Goal: Information Seeking & Learning: Learn about a topic

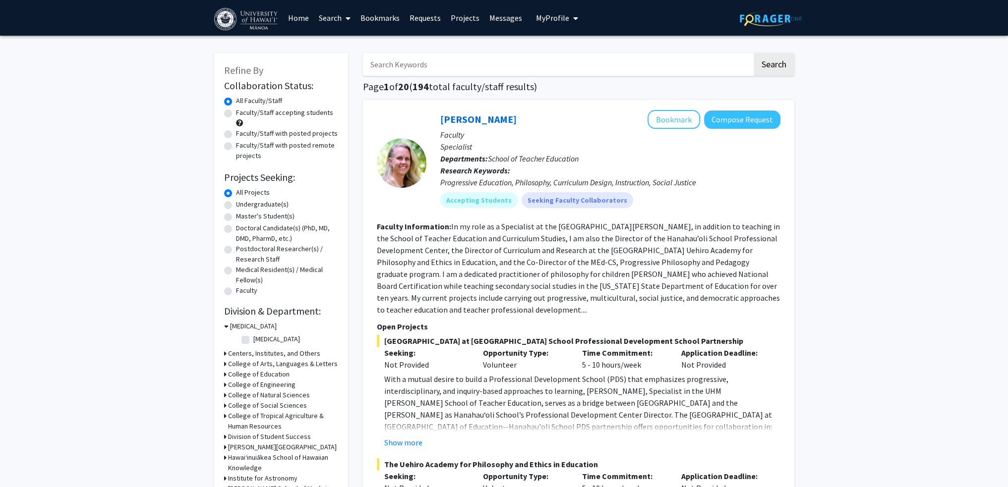
click at [249, 206] on label "Undergraduate(s)" at bounding box center [262, 204] width 53 height 10
click at [242, 206] on input "Undergraduate(s)" at bounding box center [239, 202] width 6 height 6
radio input "true"
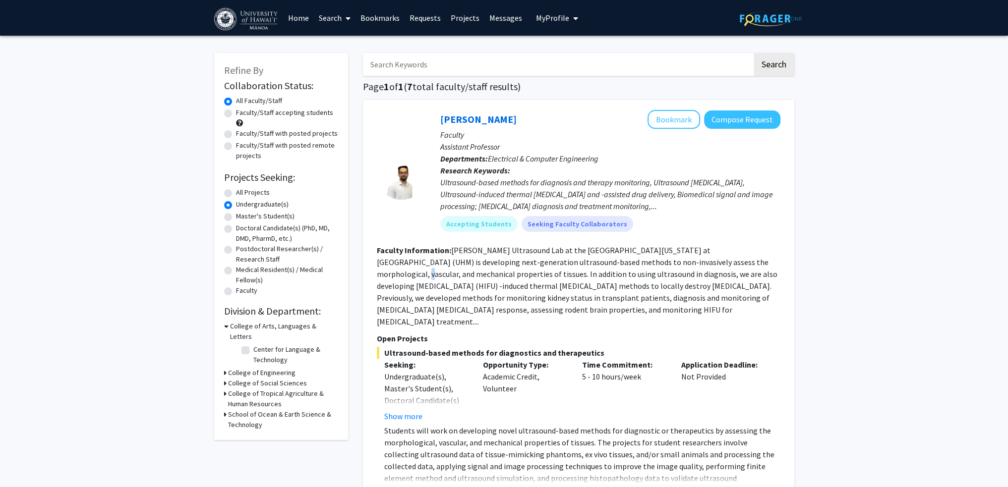
drag, startPoint x: 698, startPoint y: 256, endPoint x: 703, endPoint y: 272, distance: 16.6
click at [703, 264] on fg-read-more "[PERSON_NAME] Ultrasound Lab at the [GEOGRAPHIC_DATA][US_STATE] at [GEOGRAPHIC_…" at bounding box center [577, 285] width 401 height 81
click at [702, 292] on section "Faculty Information: [PERSON_NAME] Ultrasound Lab at the [GEOGRAPHIC_DATA][US_S…" at bounding box center [579, 285] width 404 height 83
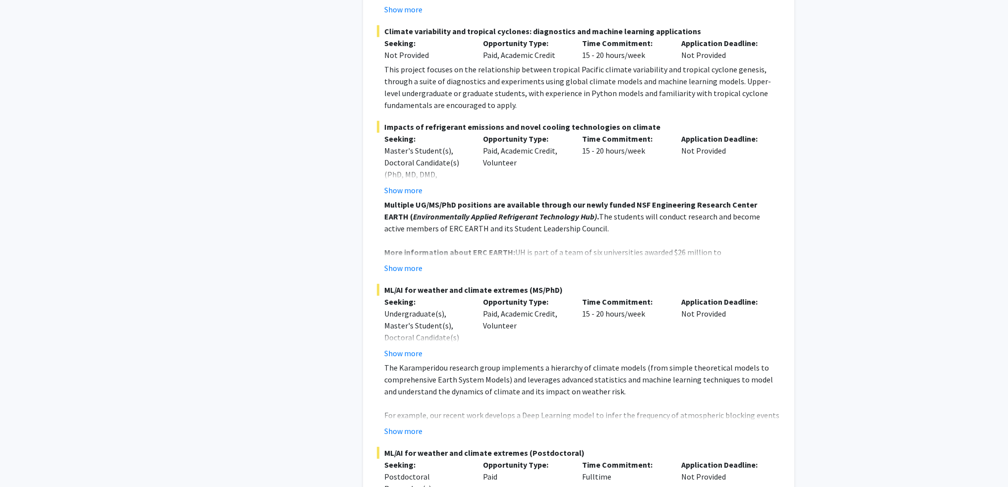
scroll to position [4182, 0]
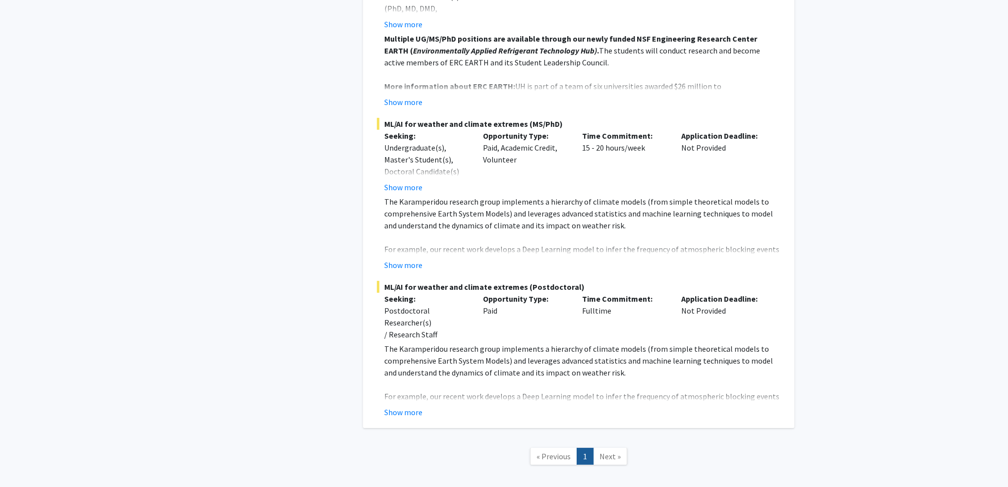
click at [613, 448] on link "Next »" at bounding box center [610, 456] width 34 height 17
click at [602, 452] on span "Next »" at bounding box center [609, 457] width 21 height 10
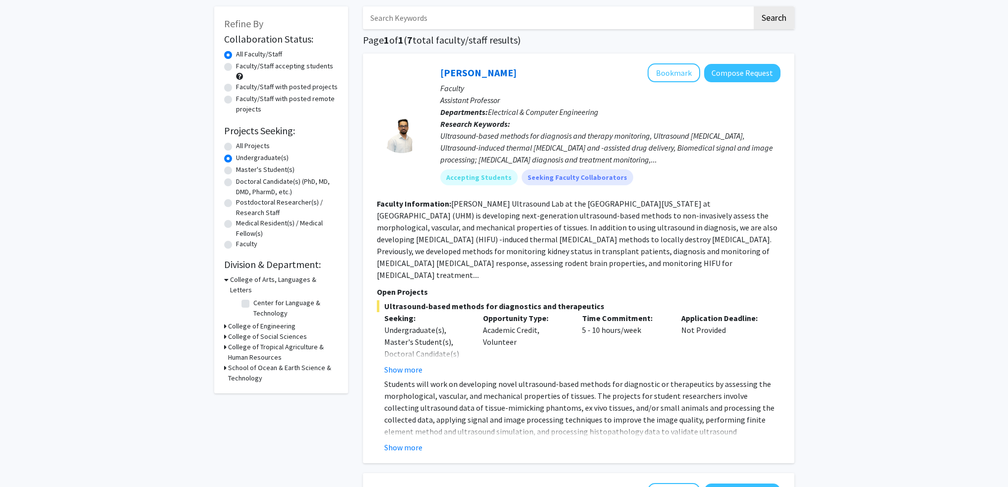
scroll to position [0, 0]
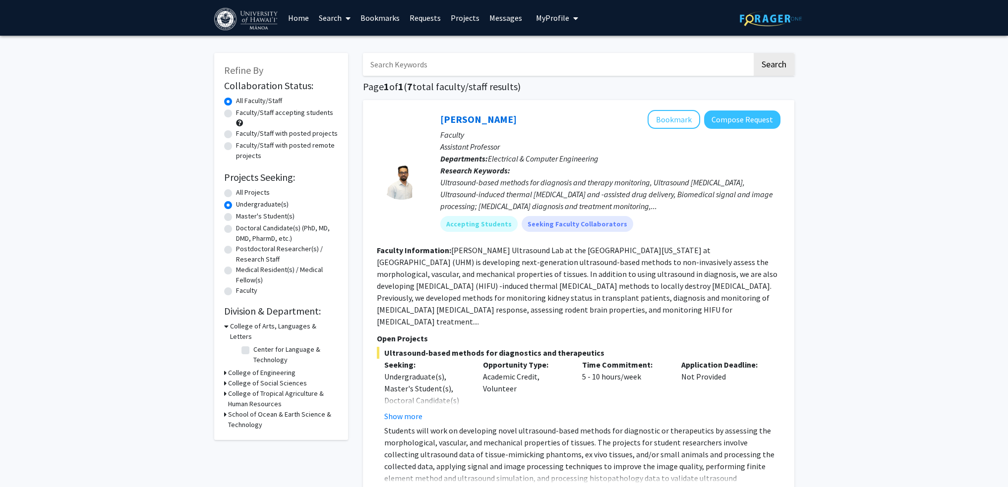
click at [236, 194] on label "All Projects" at bounding box center [253, 192] width 34 height 10
click at [236, 194] on input "All Projects" at bounding box center [239, 190] width 6 height 6
radio input "true"
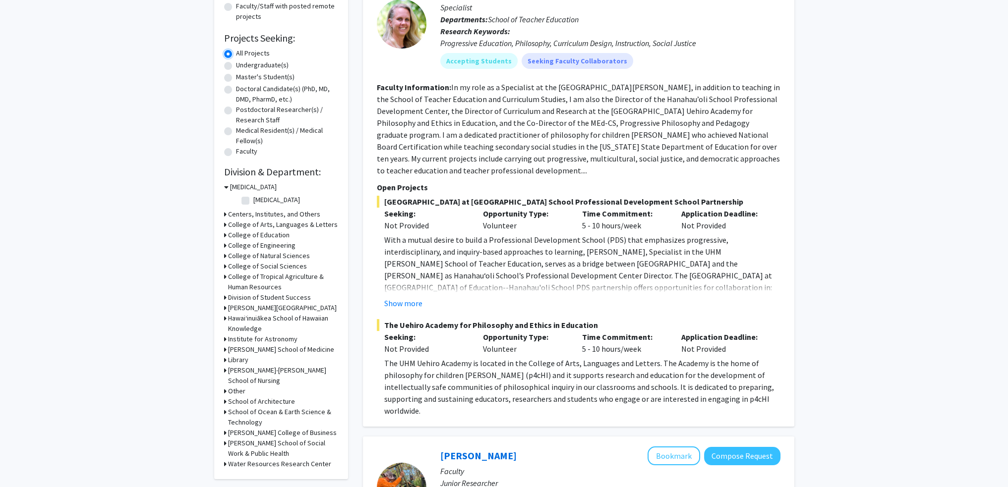
scroll to position [149, 0]
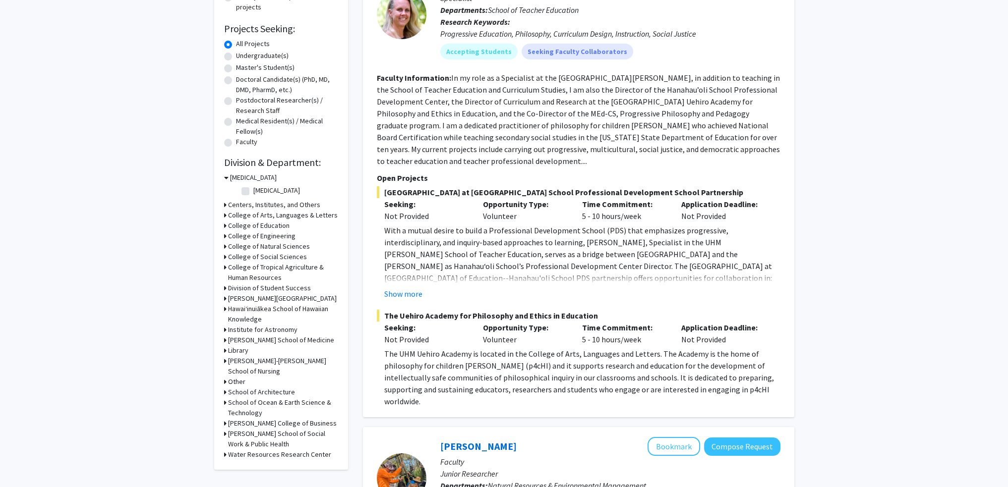
click at [229, 246] on h3 "College of Natural Sciences" at bounding box center [269, 246] width 82 height 10
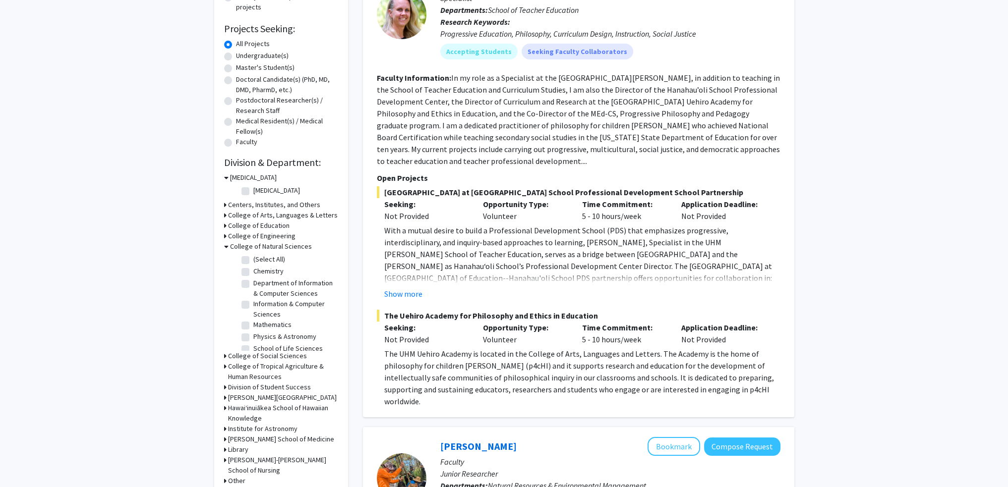
click at [253, 271] on label "Chemistry" at bounding box center [268, 271] width 30 height 10
click at [253, 271] on input "Chemistry" at bounding box center [256, 269] width 6 height 6
checkbox input "true"
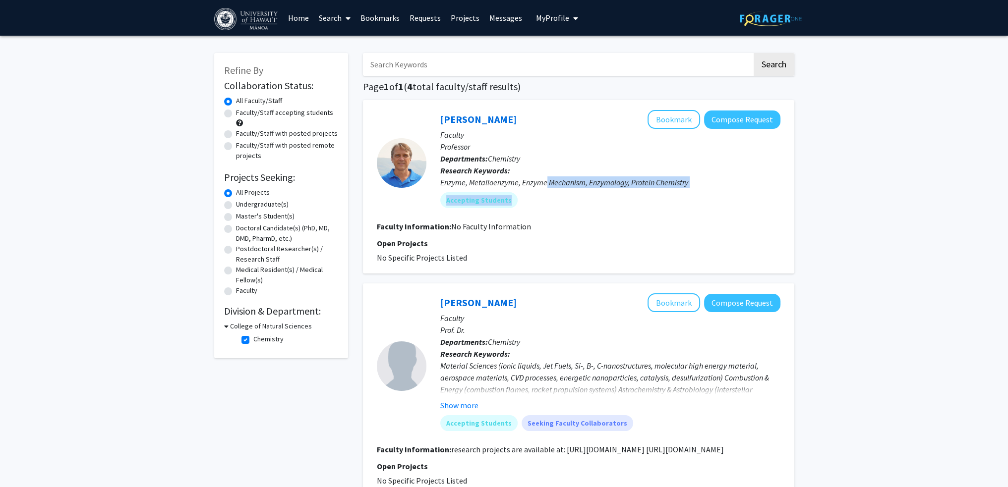
drag, startPoint x: 591, startPoint y: 187, endPoint x: 740, endPoint y: 189, distance: 149.3
click at [716, 190] on div "[PERSON_NAME] Bookmark Compose Request Faculty Professor Departments: Chemistry…" at bounding box center [603, 163] width 354 height 106
click at [740, 189] on fg-user-badges "Accepting Students" at bounding box center [610, 198] width 340 height 20
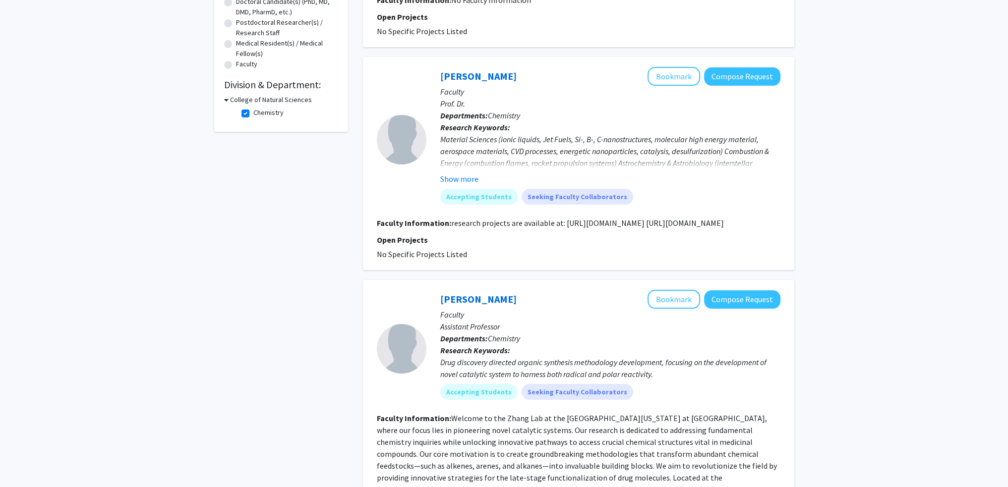
scroll to position [248, 0]
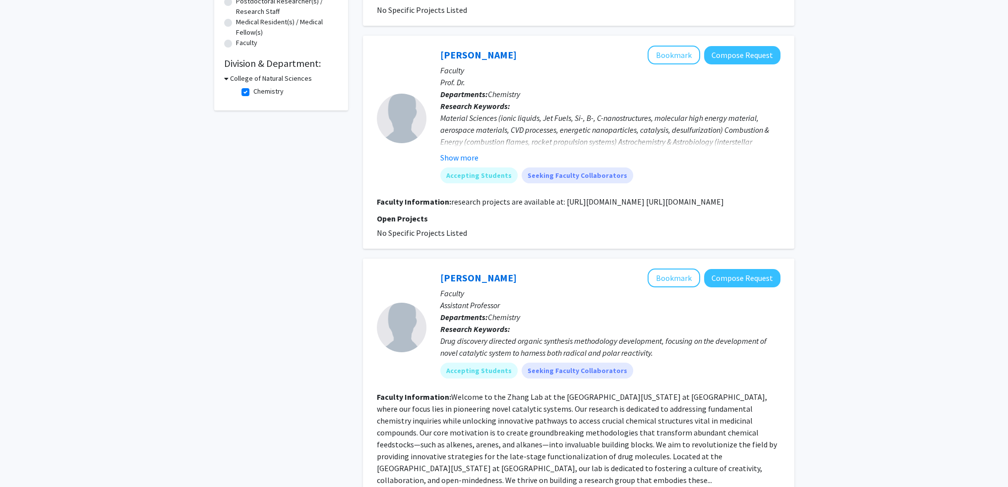
drag, startPoint x: 549, startPoint y: 204, endPoint x: 581, endPoint y: 218, distance: 35.3
click at [577, 208] on section "Faculty Information: research projects are available at: [URL][DOMAIN_NAME] [UR…" at bounding box center [579, 202] width 404 height 12
click at [581, 208] on section "Faculty Information: research projects are available at: [URL][DOMAIN_NAME] [UR…" at bounding box center [579, 202] width 404 height 12
drag, startPoint x: 546, startPoint y: 219, endPoint x: 433, endPoint y: 211, distance: 112.9
click at [459, 214] on fg-search-faculty "[PERSON_NAME] Bookmark Compose Request Faculty Prof. Dr. Departments: Chemistry…" at bounding box center [579, 142] width 404 height 193
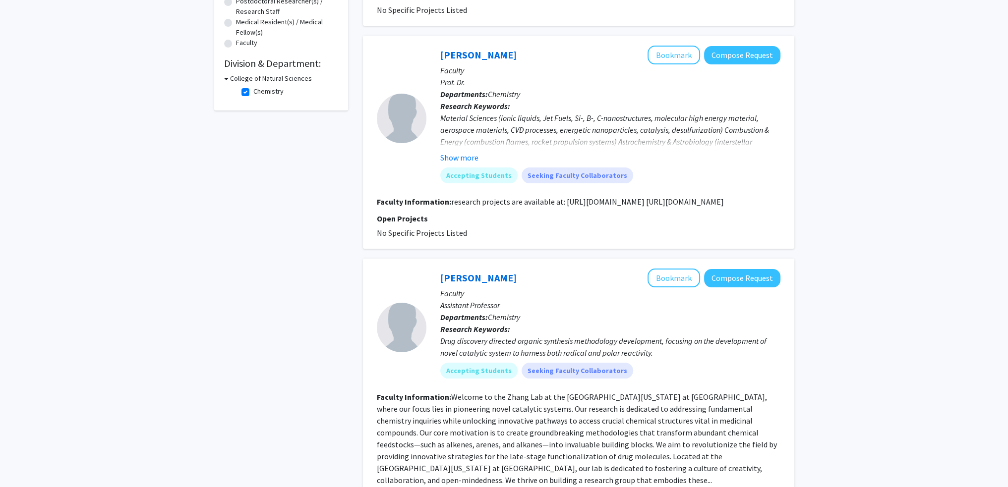
click at [451, 207] on fg-read-more "research projects are available at: [URL][DOMAIN_NAME] [URL][DOMAIN_NAME]" at bounding box center [587, 202] width 273 height 10
click at [454, 155] on button "Show more" at bounding box center [459, 158] width 38 height 12
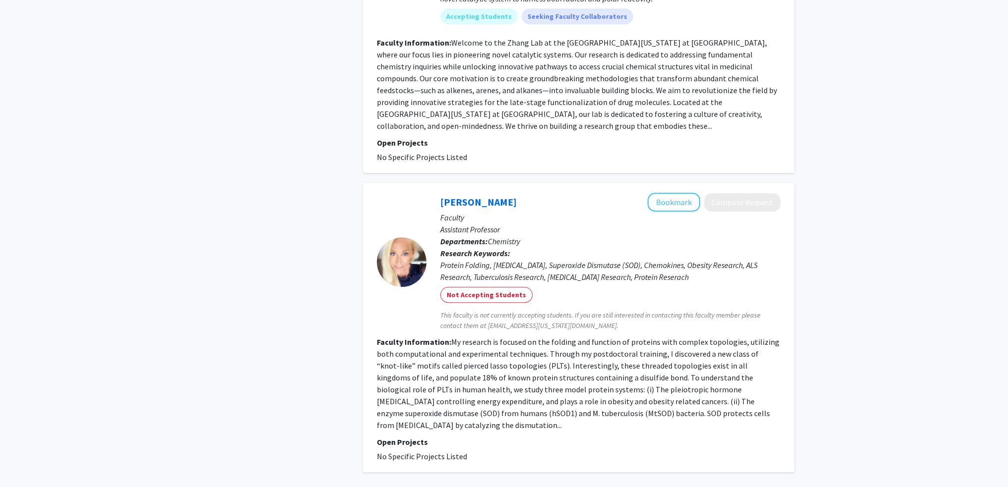
scroll to position [694, 0]
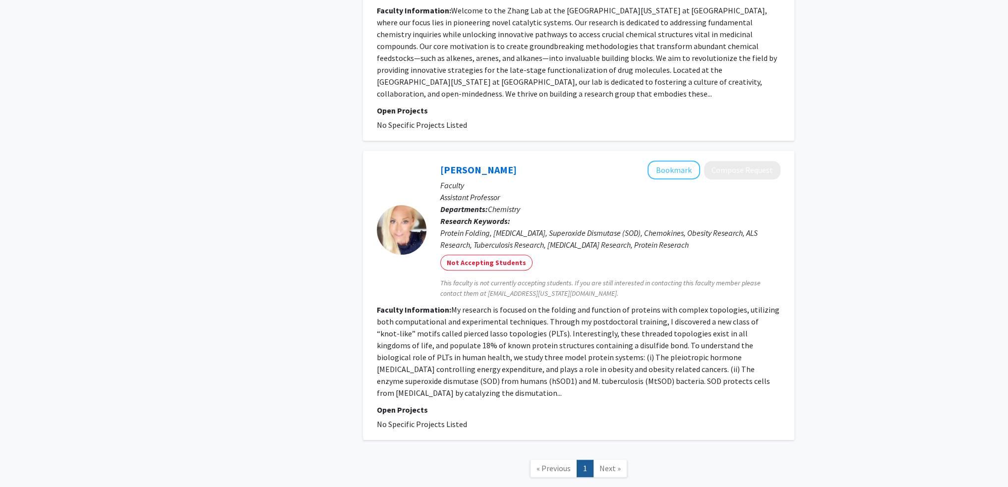
click at [607, 464] on span "Next »" at bounding box center [609, 469] width 21 height 10
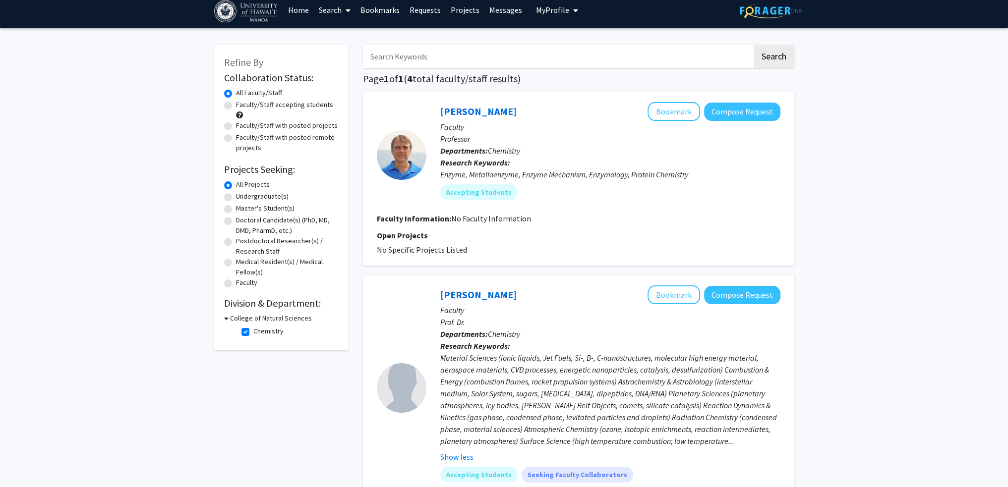
scroll to position [0, 0]
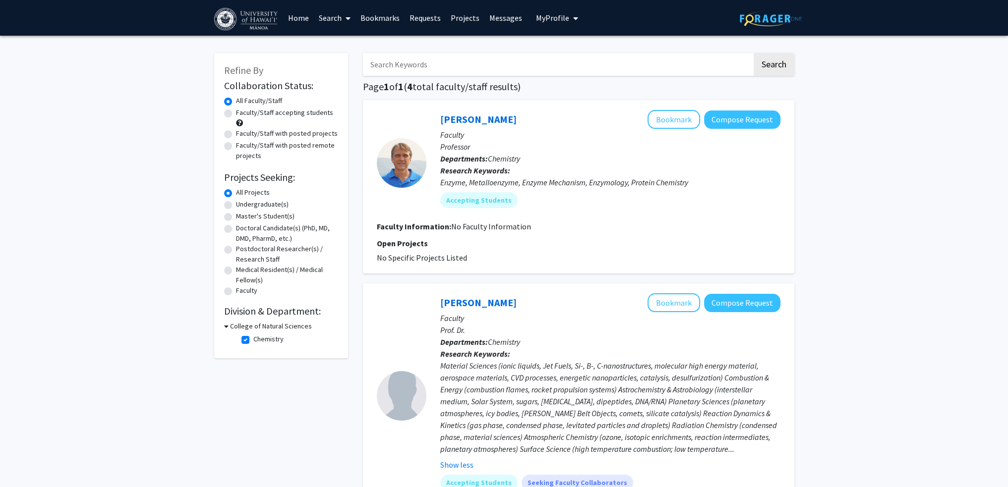
click at [226, 327] on icon at bounding box center [226, 326] width 4 height 10
click at [234, 325] on h3 "College of Natural Sciences" at bounding box center [269, 326] width 82 height 10
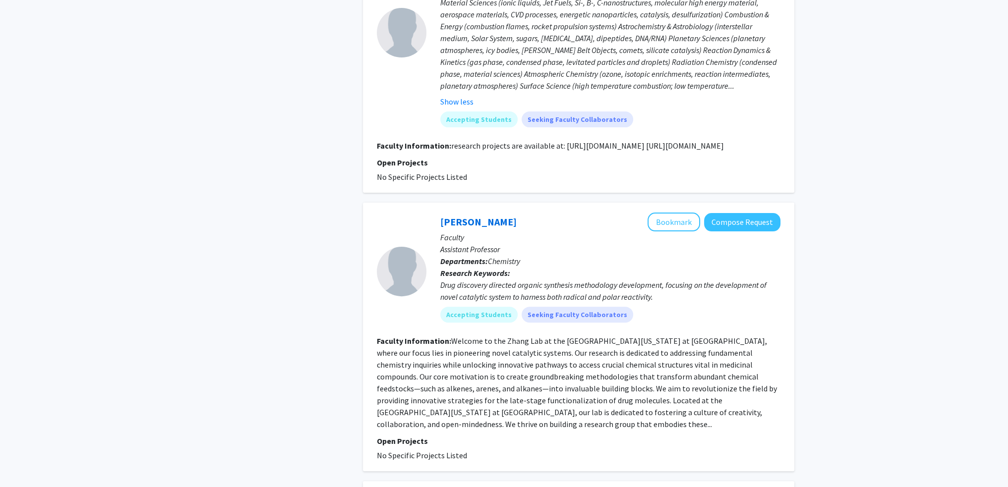
scroll to position [397, 0]
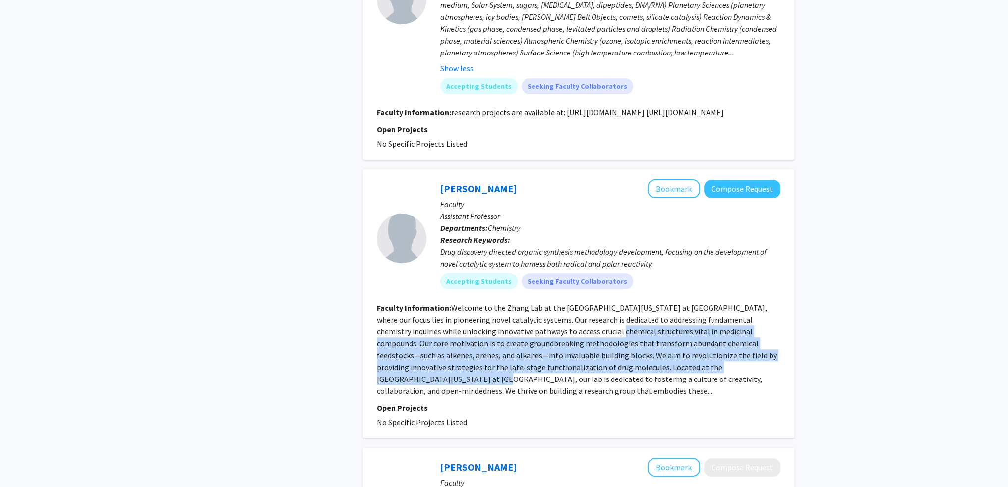
drag, startPoint x: 637, startPoint y: 354, endPoint x: 716, endPoint y: 383, distance: 84.4
click at [716, 382] on fg-read-more "Welcome to the Zhang Lab at the [GEOGRAPHIC_DATA][US_STATE] at [GEOGRAPHIC_DATA…" at bounding box center [577, 349] width 400 height 93
click at [716, 383] on section "Faculty Information: Welcome to the Zhang Lab at the [GEOGRAPHIC_DATA][US_STATE…" at bounding box center [579, 349] width 404 height 95
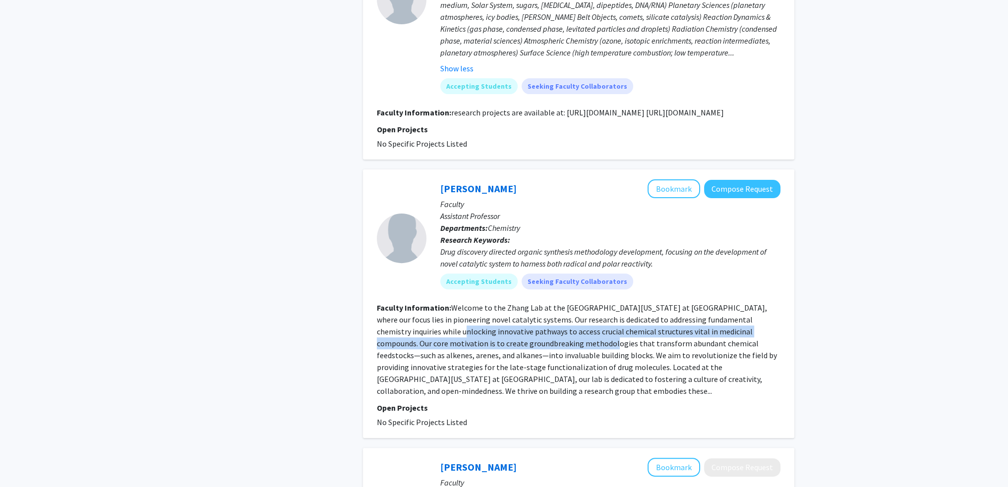
drag, startPoint x: 523, startPoint y: 360, endPoint x: 373, endPoint y: 338, distance: 151.3
click at [391, 340] on section "Faculty Information: Welcome to the Zhang Lab at the [GEOGRAPHIC_DATA][US_STATE…" at bounding box center [579, 349] width 404 height 95
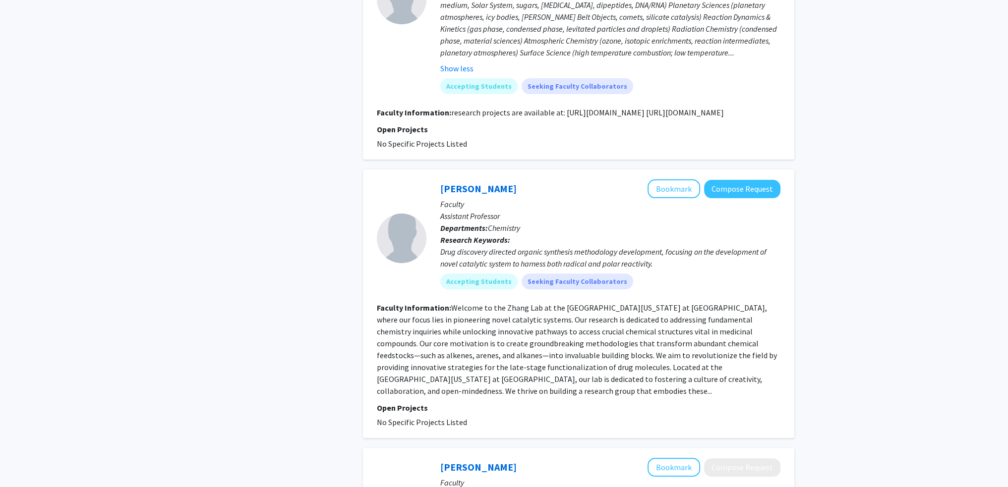
click at [373, 338] on div "[PERSON_NAME] Bookmark Compose Request Faculty Assistant Professor Departments:…" at bounding box center [578, 304] width 431 height 269
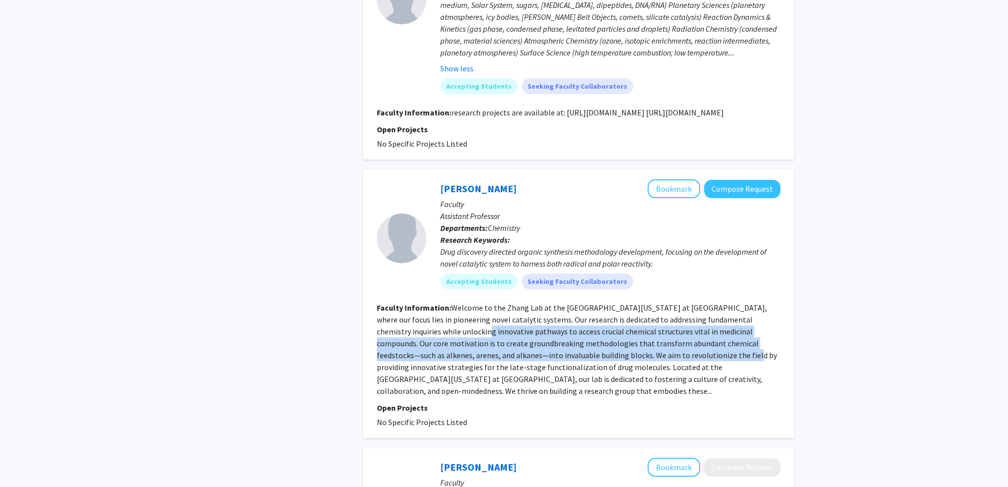
drag, startPoint x: 527, startPoint y: 353, endPoint x: 708, endPoint y: 376, distance: 182.5
click at [670, 372] on section "Faculty Information: Welcome to the Zhang Lab at the [GEOGRAPHIC_DATA][US_STATE…" at bounding box center [579, 349] width 404 height 95
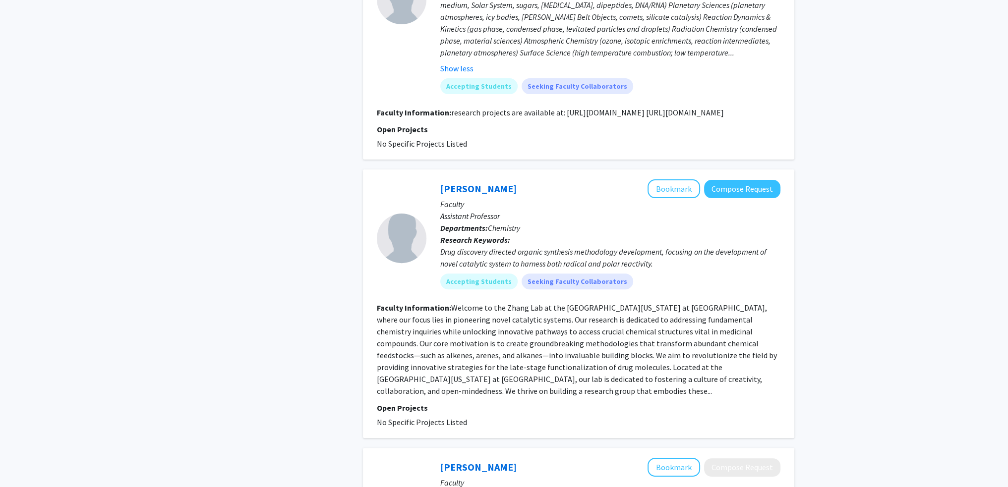
click at [709, 376] on fg-read-more "Welcome to the Zhang Lab at the [GEOGRAPHIC_DATA][US_STATE] at [GEOGRAPHIC_DATA…" at bounding box center [577, 349] width 400 height 93
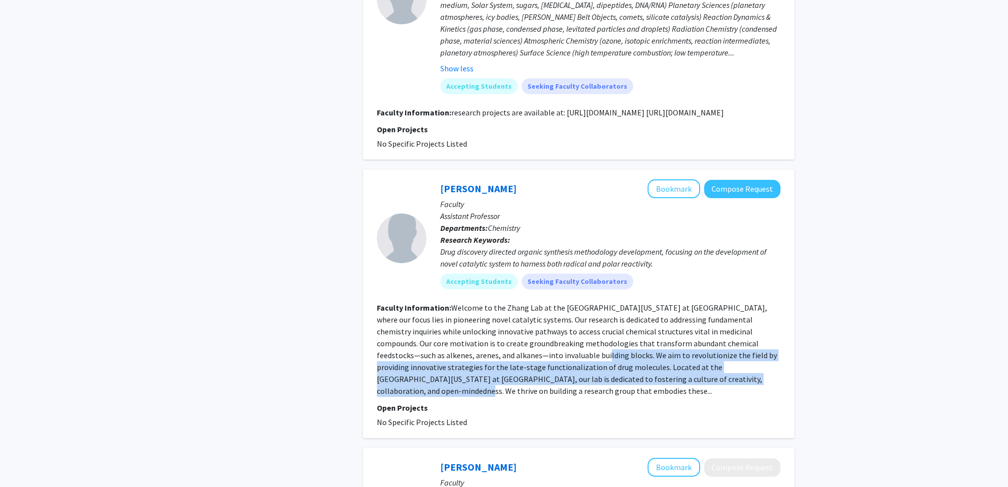
drag, startPoint x: 680, startPoint y: 397, endPoint x: 451, endPoint y: 355, distance: 232.8
click at [482, 360] on fg-search-faculty "[PERSON_NAME] Bookmark Compose Request Faculty Assistant Professor Departments:…" at bounding box center [579, 303] width 404 height 249
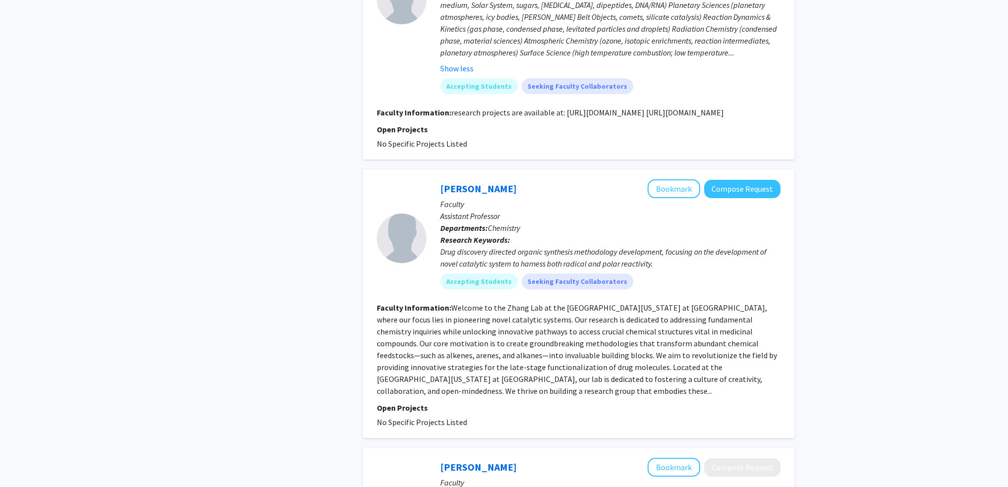
click at [432, 352] on fg-read-more "Welcome to the Zhang Lab at the [GEOGRAPHIC_DATA][US_STATE] at [GEOGRAPHIC_DATA…" at bounding box center [577, 349] width 400 height 93
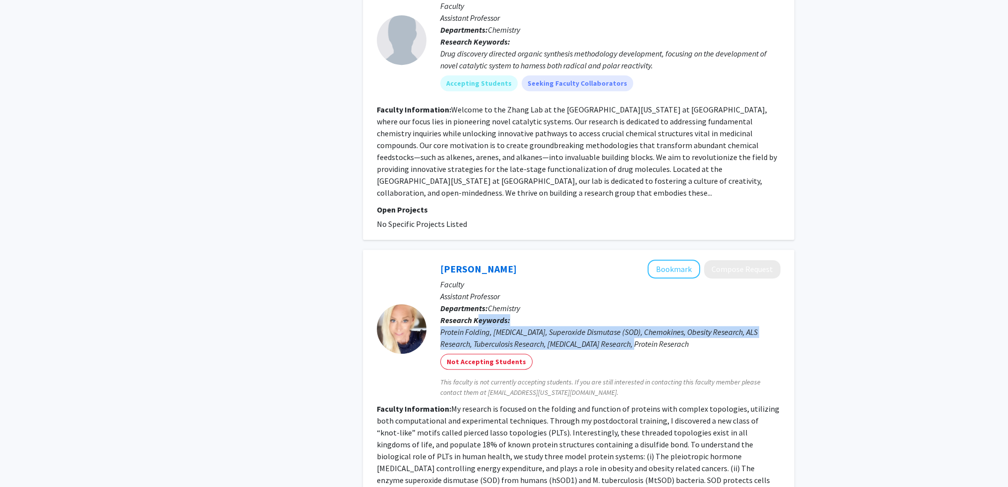
drag, startPoint x: 482, startPoint y: 317, endPoint x: 718, endPoint y: 341, distance: 236.7
click at [702, 339] on p "Research Keywords: Protein Folding, [MEDICAL_DATA], Superoxide Dismutase (SOD),…" at bounding box center [610, 332] width 340 height 36
click at [718, 341] on div "Protein Folding, [MEDICAL_DATA], Superoxide Dismutase (SOD), Chemokines, Obesit…" at bounding box center [610, 338] width 340 height 24
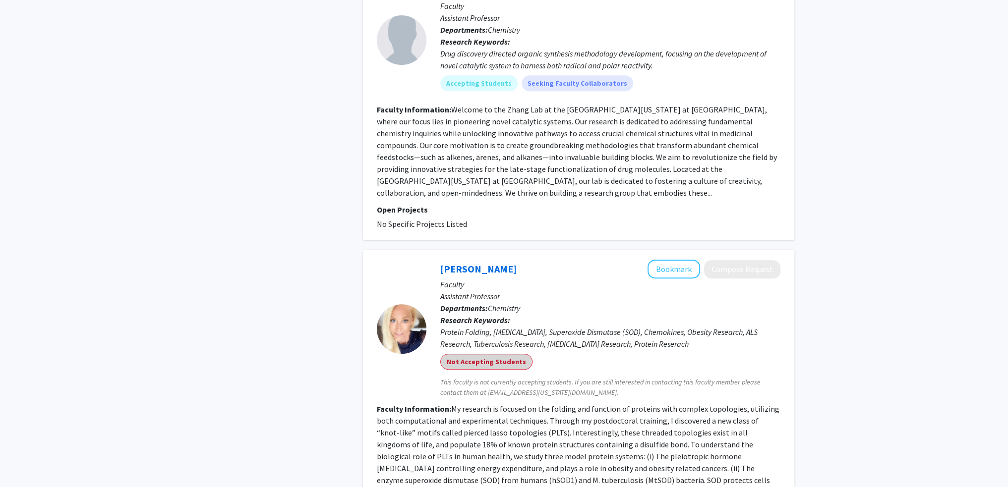
drag, startPoint x: 490, startPoint y: 320, endPoint x: 484, endPoint y: 309, distance: 12.6
click at [487, 316] on div "[PERSON_NAME] Bookmark Compose Request Faculty Assistant Professor Departments:…" at bounding box center [603, 329] width 354 height 138
click at [484, 309] on b "Departments:" at bounding box center [464, 308] width 48 height 10
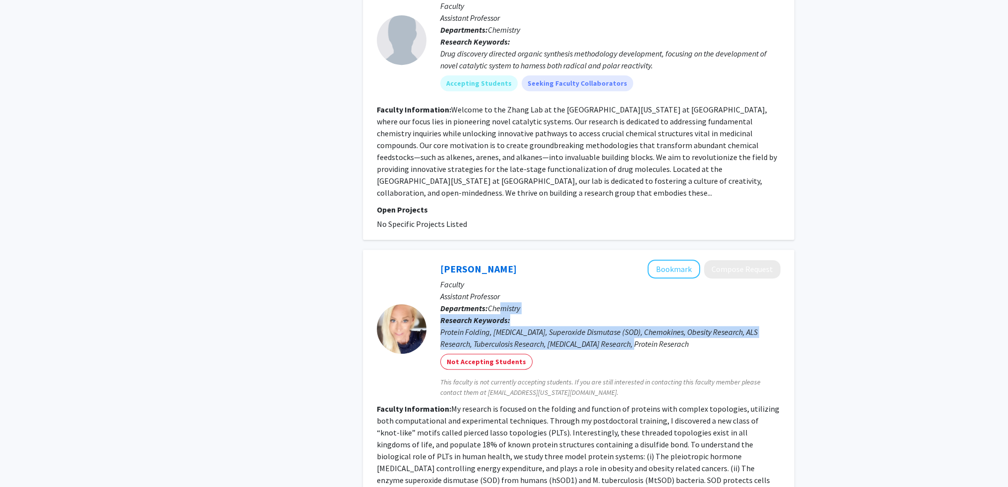
drag, startPoint x: 508, startPoint y: 310, endPoint x: 760, endPoint y: 364, distance: 257.6
click at [729, 353] on div "[PERSON_NAME] Bookmark Compose Request Faculty Assistant Professor Departments:…" at bounding box center [603, 329] width 354 height 138
click at [760, 364] on div "Not Accepting Students" at bounding box center [610, 362] width 344 height 20
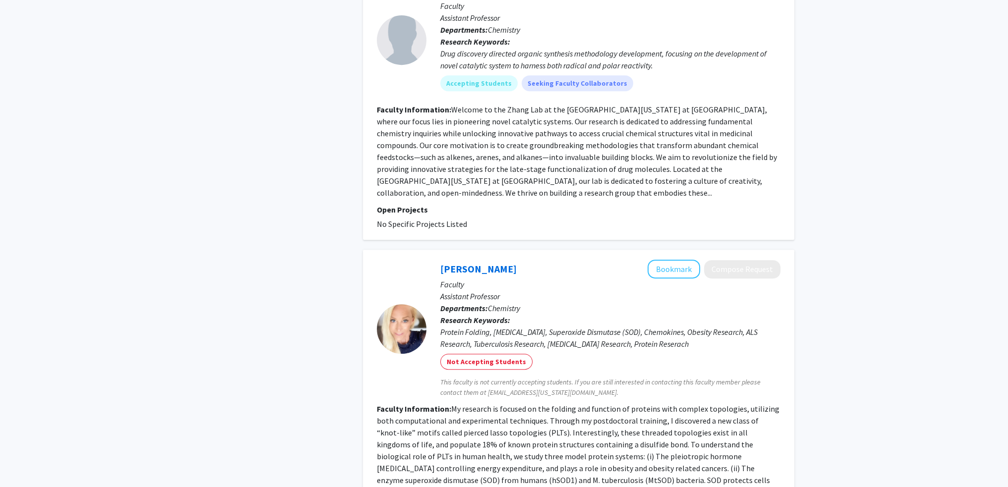
click at [670, 377] on span "This faculty is not currently accepting students. If you are still interested i…" at bounding box center [610, 387] width 340 height 21
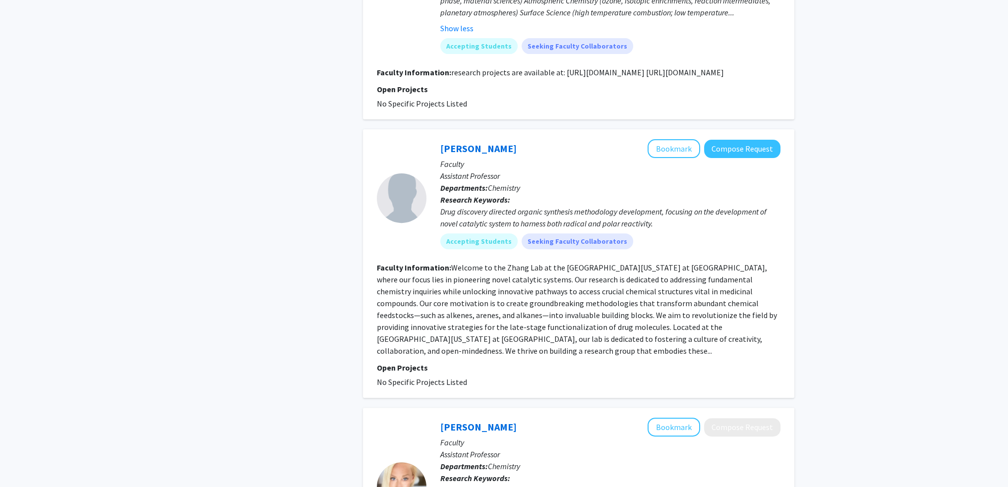
scroll to position [446, 0]
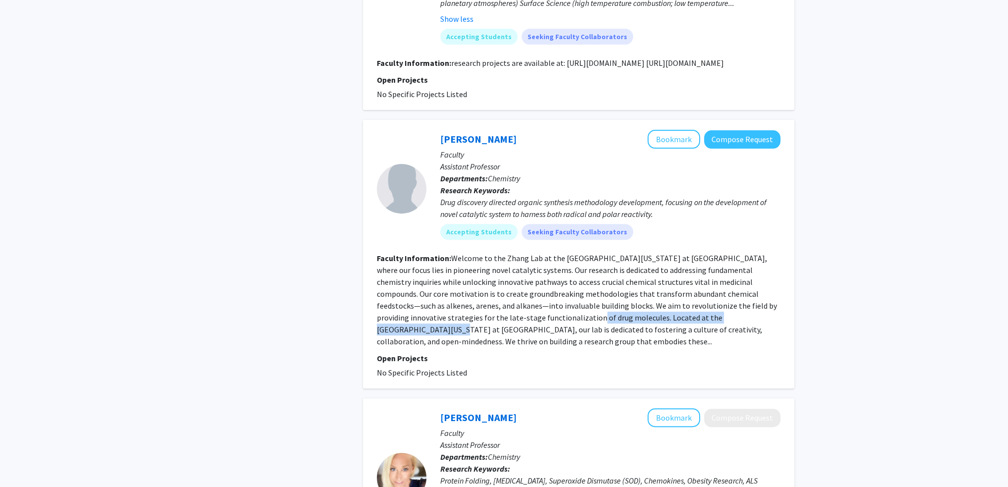
drag, startPoint x: 592, startPoint y: 333, endPoint x: 718, endPoint y: 334, distance: 126.9
click at [683, 333] on fg-read-more "Welcome to the Zhang Lab at the [GEOGRAPHIC_DATA][US_STATE] at [GEOGRAPHIC_DATA…" at bounding box center [577, 299] width 400 height 93
click at [719, 334] on section "Faculty Information: Welcome to the Zhang Lab at the [GEOGRAPHIC_DATA][US_STATE…" at bounding box center [579, 299] width 404 height 95
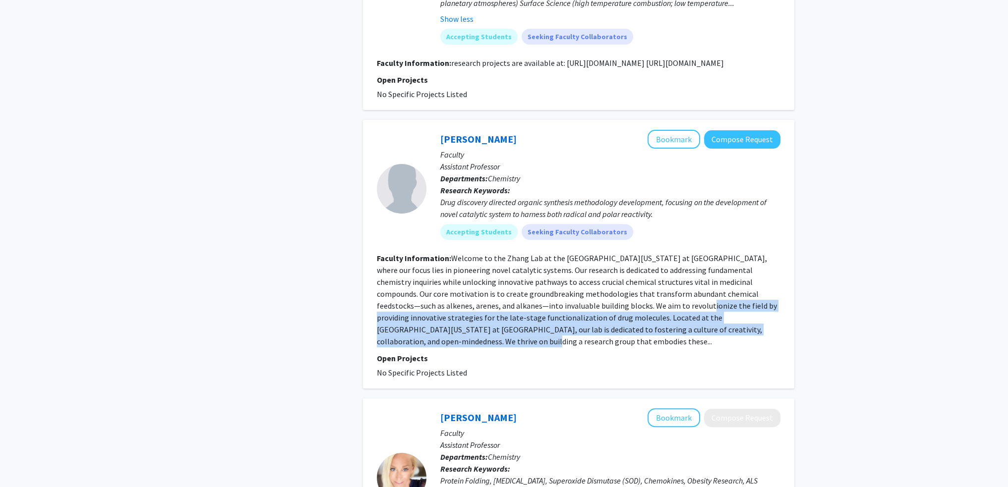
drag, startPoint x: 756, startPoint y: 340, endPoint x: 555, endPoint y: 312, distance: 202.3
click at [571, 315] on fg-read-more "Welcome to the Zhang Lab at the [GEOGRAPHIC_DATA][US_STATE] at [GEOGRAPHIC_DATA…" at bounding box center [577, 299] width 400 height 93
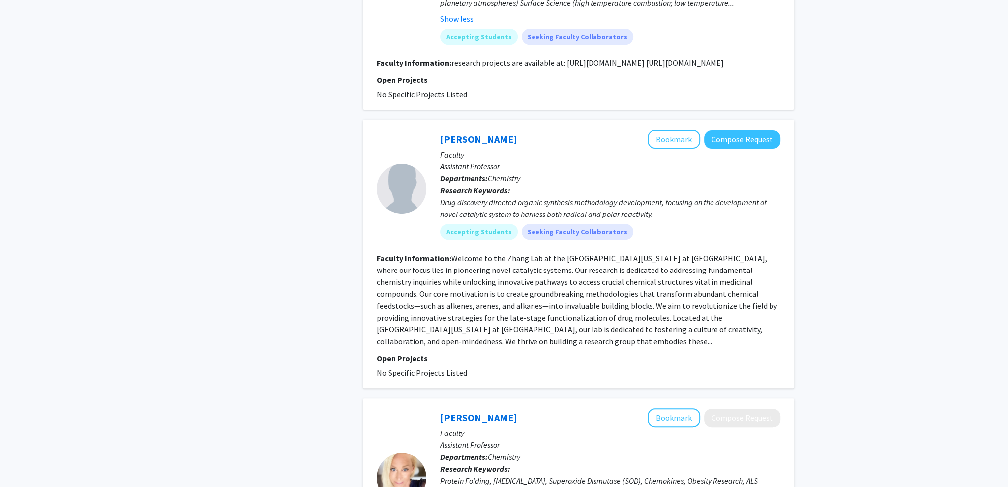
click at [499, 298] on section "Faculty Information: Welcome to the Zhang Lab at the [GEOGRAPHIC_DATA][US_STATE…" at bounding box center [579, 299] width 404 height 95
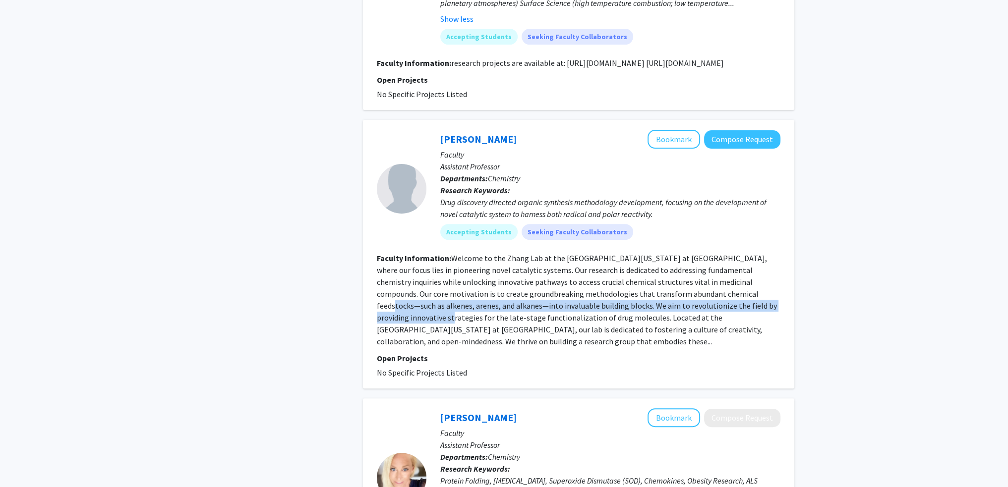
drag, startPoint x: 716, startPoint y: 312, endPoint x: 726, endPoint y: 325, distance: 16.7
click at [719, 317] on fg-read-more "Welcome to the Zhang Lab at the [GEOGRAPHIC_DATA][US_STATE] at [GEOGRAPHIC_DATA…" at bounding box center [577, 299] width 400 height 93
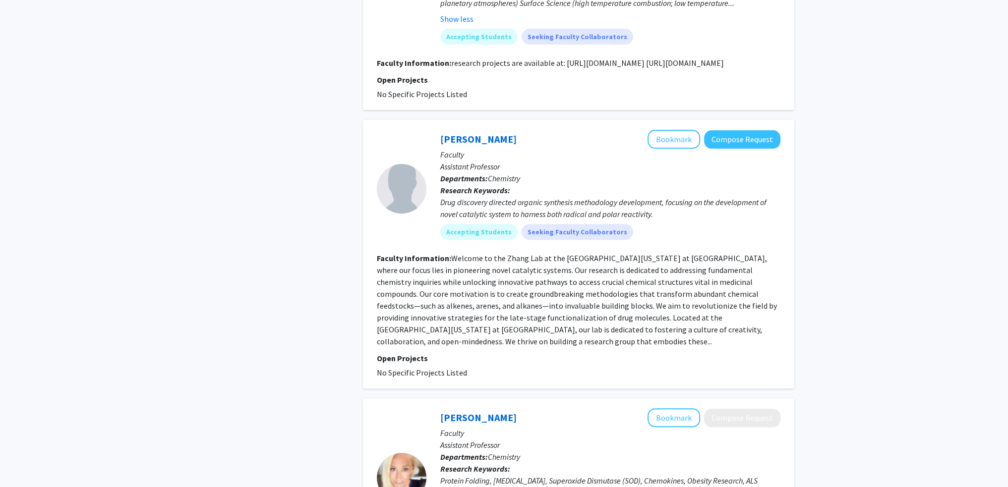
click at [730, 329] on fg-read-more "Welcome to the Zhang Lab at the [GEOGRAPHIC_DATA][US_STATE] at [GEOGRAPHIC_DATA…" at bounding box center [577, 299] width 400 height 93
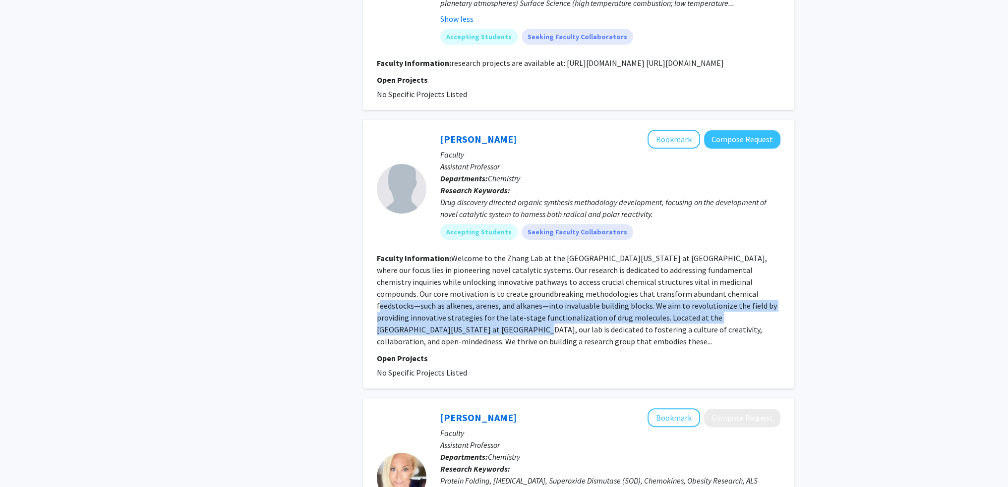
drag, startPoint x: 745, startPoint y: 325, endPoint x: 659, endPoint y: 306, distance: 87.8
click at [659, 306] on fg-read-more "Welcome to the Zhang Lab at the [GEOGRAPHIC_DATA][US_STATE] at [GEOGRAPHIC_DATA…" at bounding box center [577, 299] width 400 height 93
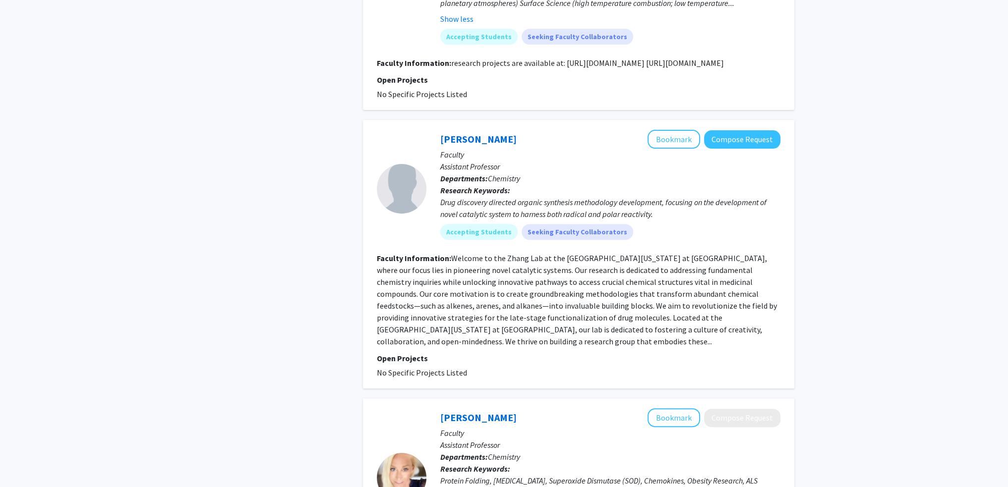
click at [652, 304] on fg-read-more "Welcome to the Zhang Lab at the [GEOGRAPHIC_DATA][US_STATE] at [GEOGRAPHIC_DATA…" at bounding box center [577, 299] width 400 height 93
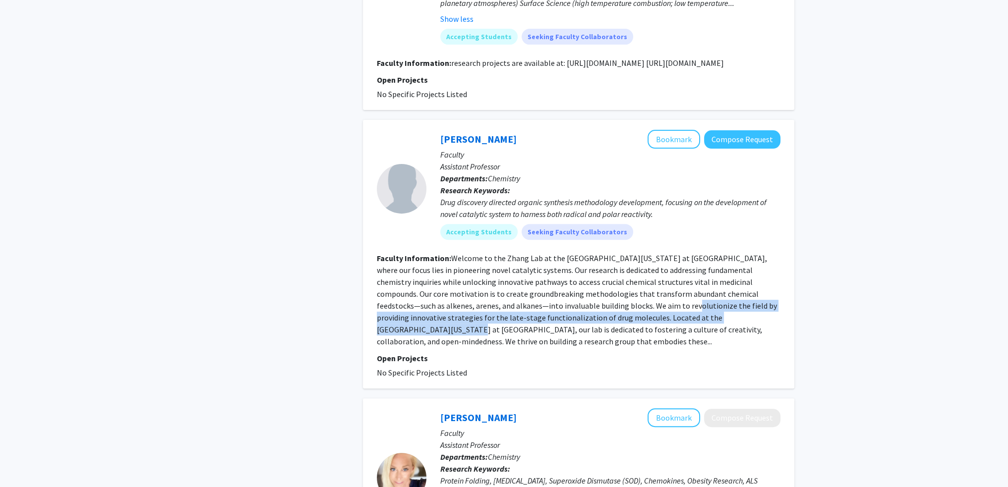
drag, startPoint x: 568, startPoint y: 311, endPoint x: 746, endPoint y: 358, distance: 183.4
click at [704, 331] on fg-read-more "Welcome to the Zhang Lab at the [GEOGRAPHIC_DATA][US_STATE] at [GEOGRAPHIC_DATA…" at bounding box center [577, 299] width 400 height 93
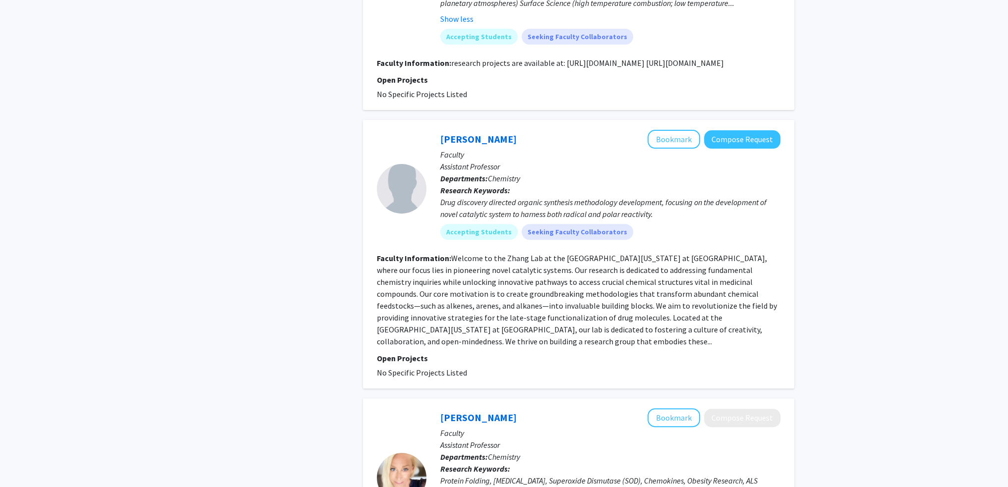
click at [746, 358] on p "Open Projects" at bounding box center [579, 359] width 404 height 12
drag, startPoint x: 639, startPoint y: 218, endPoint x: 670, endPoint y: 232, distance: 34.4
click at [663, 220] on div "Drug discovery directed organic synthesis methodology development, focusing on …" at bounding box center [610, 208] width 340 height 24
click at [670, 232] on fg-user-badges "Accepting Students Seeking Faculty Collaborators" at bounding box center [610, 230] width 340 height 20
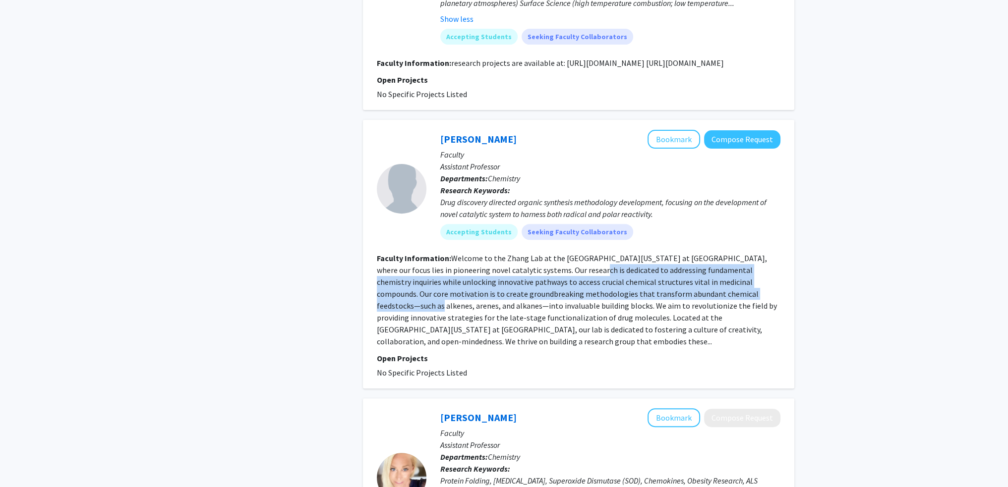
drag, startPoint x: 617, startPoint y: 275, endPoint x: 730, endPoint y: 311, distance: 118.2
click at [730, 311] on fg-read-more "Welcome to the Zhang Lab at the [GEOGRAPHIC_DATA][US_STATE] at [GEOGRAPHIC_DATA…" at bounding box center [577, 299] width 400 height 93
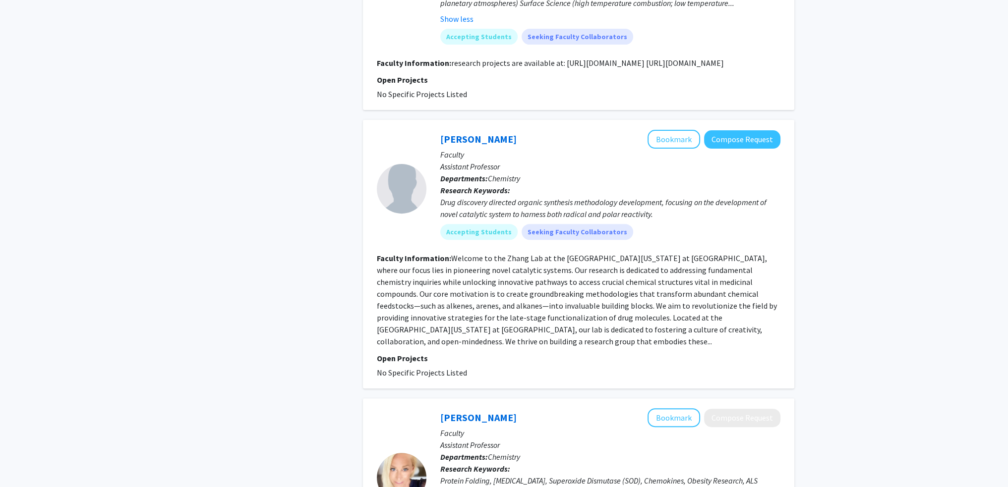
click at [737, 321] on section "Faculty Information: Welcome to the Zhang Lab at the [GEOGRAPHIC_DATA][US_STATE…" at bounding box center [579, 299] width 404 height 95
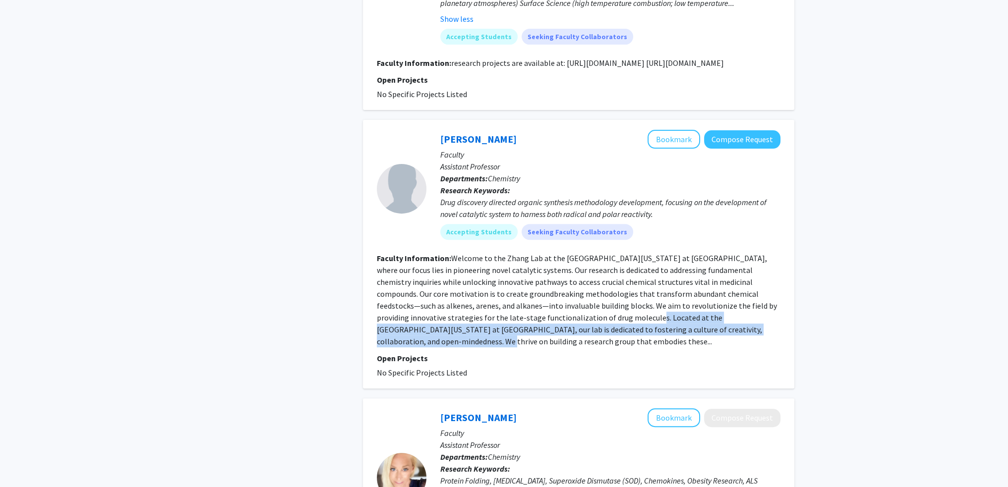
drag, startPoint x: 604, startPoint y: 338, endPoint x: 486, endPoint y: 309, distance: 121.6
click at [523, 322] on section "Faculty Information: Welcome to the Zhang Lab at the [GEOGRAPHIC_DATA][US_STATE…" at bounding box center [579, 299] width 404 height 95
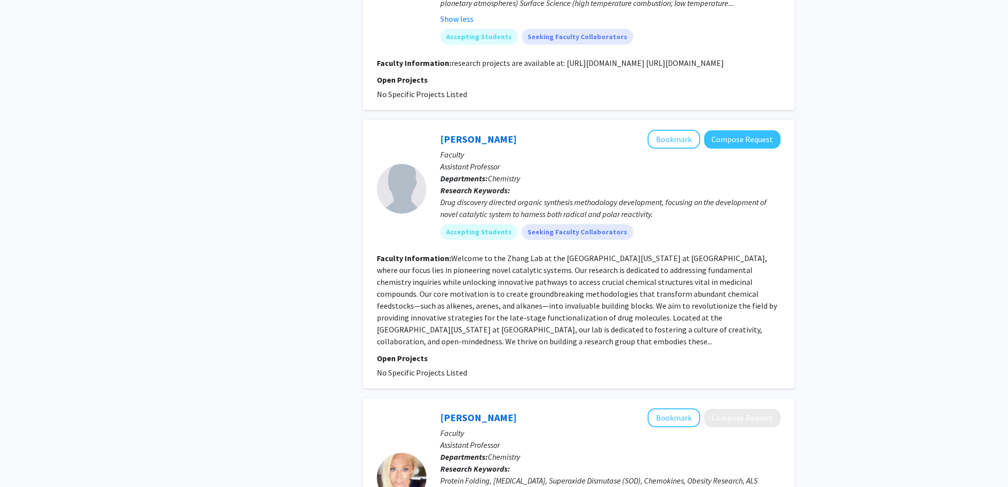
click at [486, 309] on fg-read-more "Welcome to the Zhang Lab at the [GEOGRAPHIC_DATA][US_STATE] at [GEOGRAPHIC_DATA…" at bounding box center [577, 299] width 400 height 93
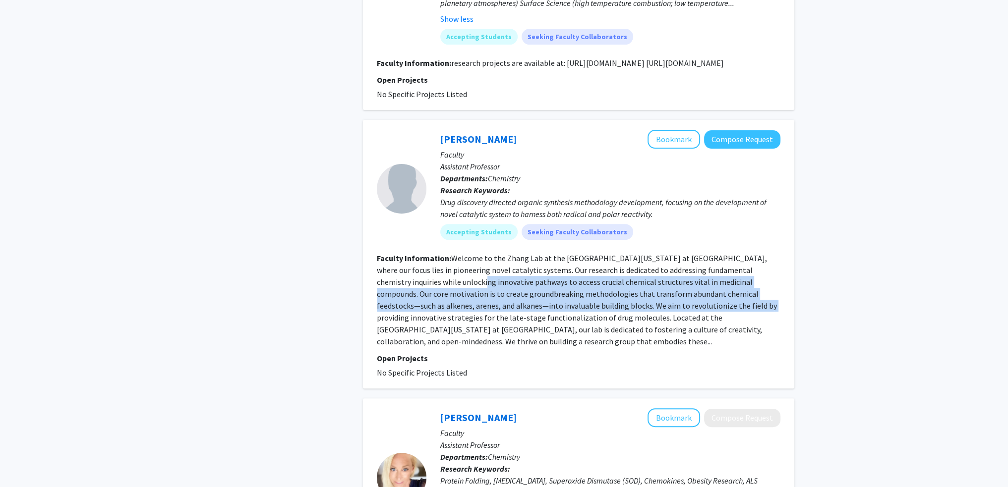
drag, startPoint x: 433, startPoint y: 290, endPoint x: 651, endPoint y: 324, distance: 220.4
click at [650, 323] on fg-read-more "Welcome to the Zhang Lab at the [GEOGRAPHIC_DATA][US_STATE] at [GEOGRAPHIC_DATA…" at bounding box center [577, 299] width 400 height 93
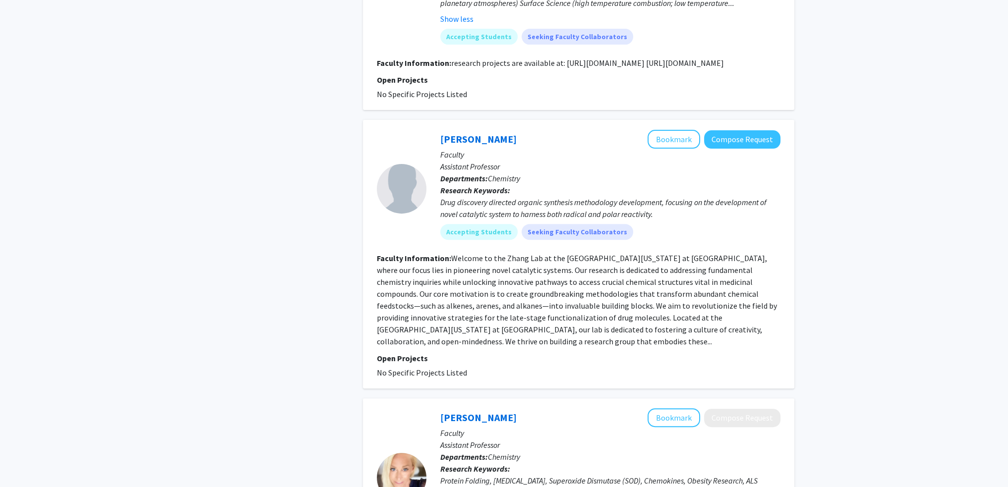
click at [660, 334] on section "Faculty Information: Welcome to the Zhang Lab at the [GEOGRAPHIC_DATA][US_STATE…" at bounding box center [579, 299] width 404 height 95
drag, startPoint x: 526, startPoint y: 214, endPoint x: 685, endPoint y: 221, distance: 159.3
click at [685, 220] on div "Drug discovery directed organic synthesis methodology development, focusing on …" at bounding box center [610, 208] width 340 height 24
drag, startPoint x: 690, startPoint y: 288, endPoint x: 610, endPoint y: 280, distance: 80.7
click at [687, 289] on fg-read-more "Welcome to the Zhang Lab at the [GEOGRAPHIC_DATA][US_STATE] at [GEOGRAPHIC_DATA…" at bounding box center [577, 299] width 400 height 93
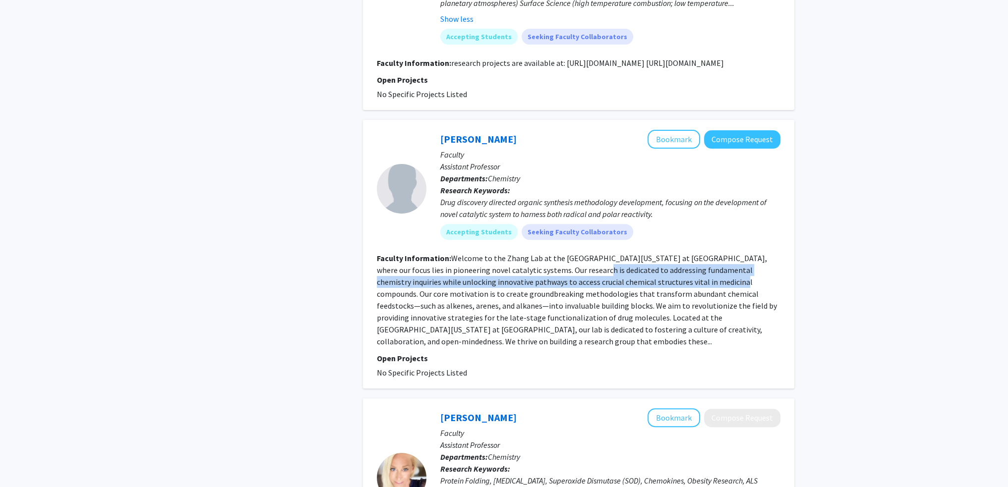
drag, startPoint x: 552, startPoint y: 276, endPoint x: 692, endPoint y: 293, distance: 140.3
click at [692, 293] on fg-read-more "Welcome to the Zhang Lab at the [GEOGRAPHIC_DATA][US_STATE] at [GEOGRAPHIC_DATA…" at bounding box center [577, 299] width 400 height 93
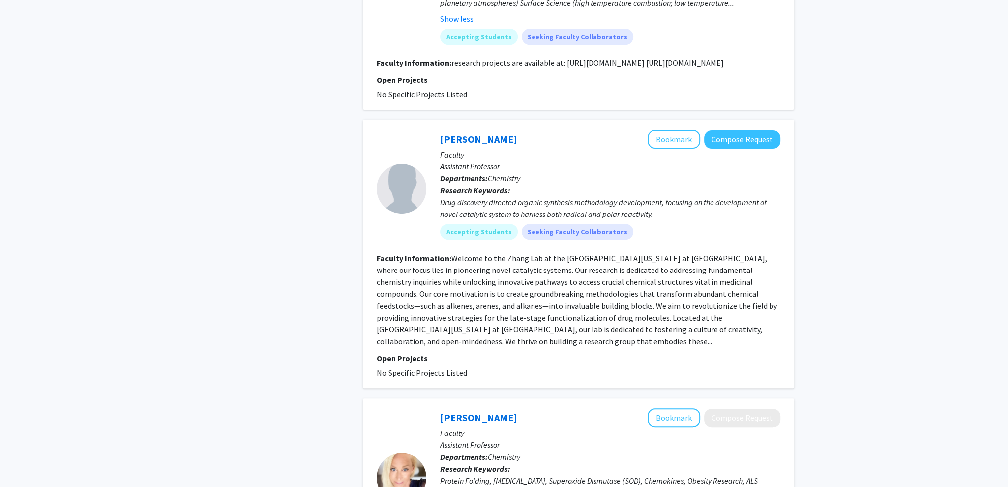
click at [728, 298] on section "Faculty Information: Welcome to the Zhang Lab at the [GEOGRAPHIC_DATA][US_STATE…" at bounding box center [579, 299] width 404 height 95
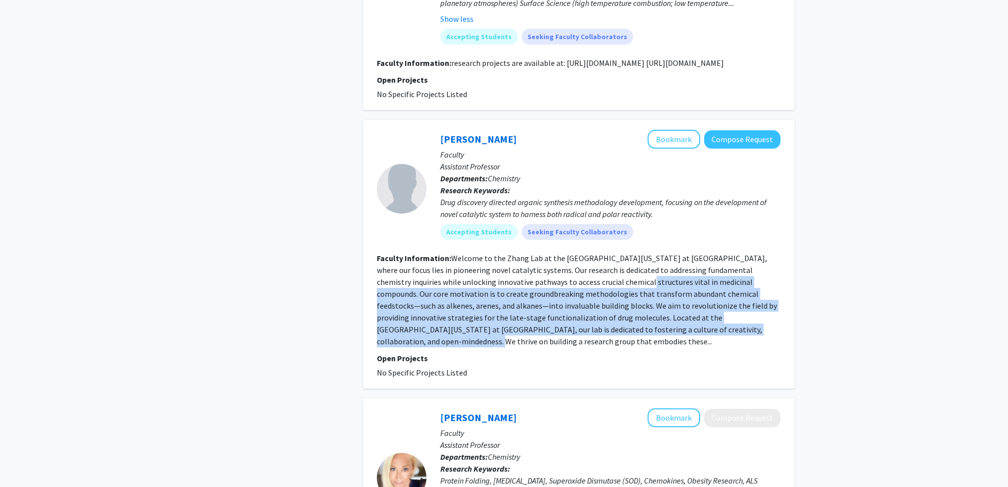
drag, startPoint x: 655, startPoint y: 325, endPoint x: 567, endPoint y: 291, distance: 94.0
click at [583, 294] on fg-read-more "Welcome to the Zhang Lab at the [GEOGRAPHIC_DATA][US_STATE] at [GEOGRAPHIC_DATA…" at bounding box center [577, 299] width 400 height 93
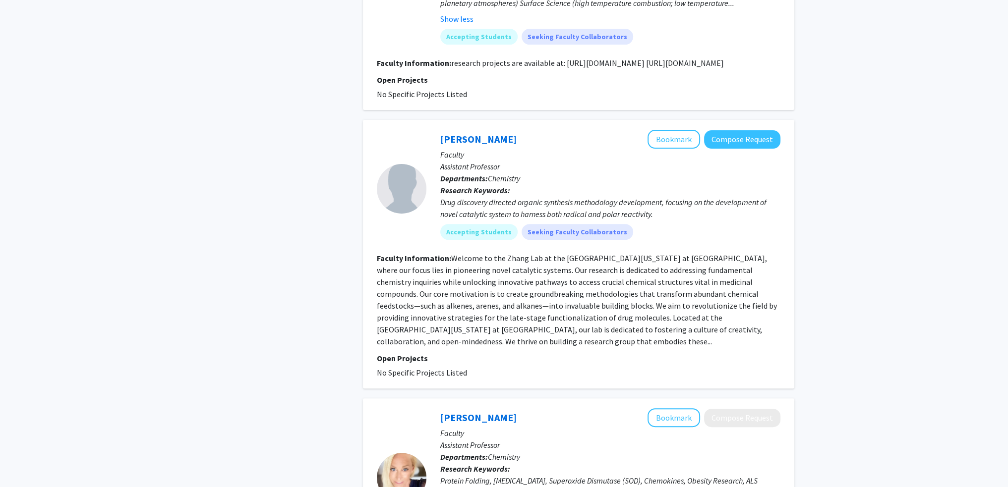
click at [567, 291] on fg-read-more "Welcome to the Zhang Lab at the [GEOGRAPHIC_DATA][US_STATE] at [GEOGRAPHIC_DATA…" at bounding box center [577, 299] width 400 height 93
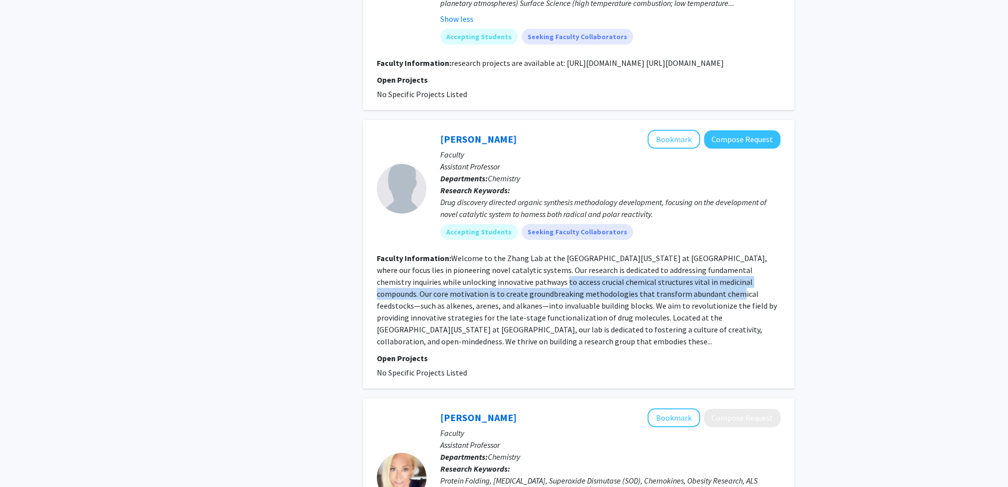
drag, startPoint x: 503, startPoint y: 292, endPoint x: 652, endPoint y: 306, distance: 149.0
click at [652, 306] on fg-read-more "Welcome to the Zhang Lab at the [GEOGRAPHIC_DATA][US_STATE] at [GEOGRAPHIC_DATA…" at bounding box center [577, 299] width 400 height 93
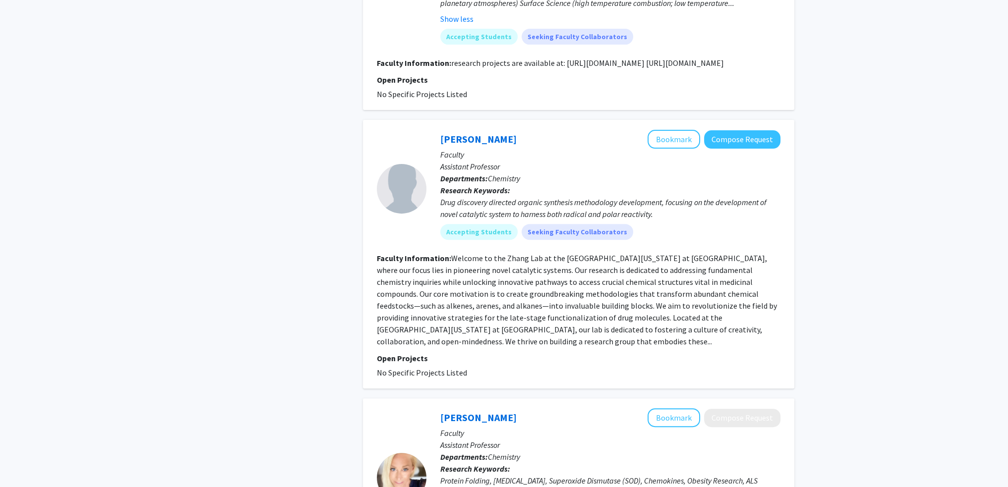
click at [663, 321] on fg-read-more "Welcome to the Zhang Lab at the [GEOGRAPHIC_DATA][US_STATE] at [GEOGRAPHIC_DATA…" at bounding box center [577, 299] width 400 height 93
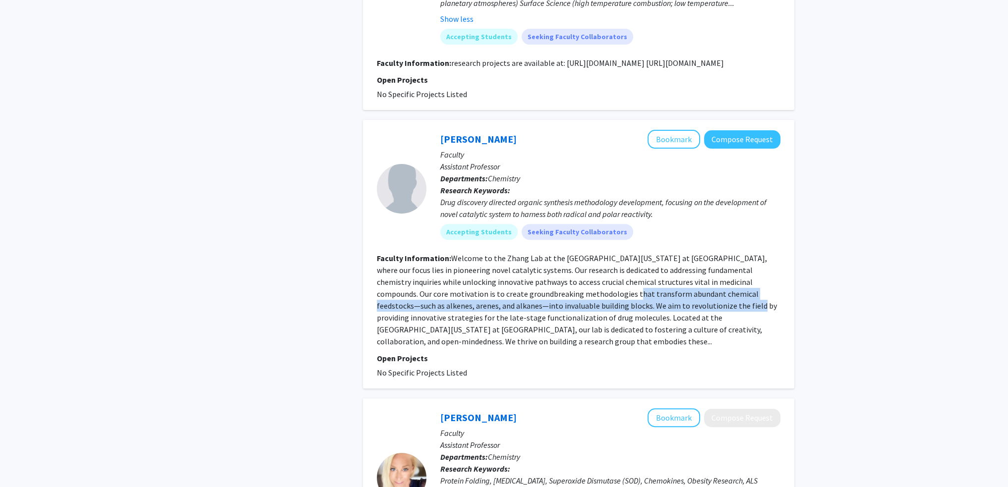
drag, startPoint x: 621, startPoint y: 321, endPoint x: 517, endPoint y: 299, distance: 106.4
click at [535, 304] on section "Faculty Information: Welcome to the Zhang Lab at the [GEOGRAPHIC_DATA][US_STATE…" at bounding box center [579, 299] width 404 height 95
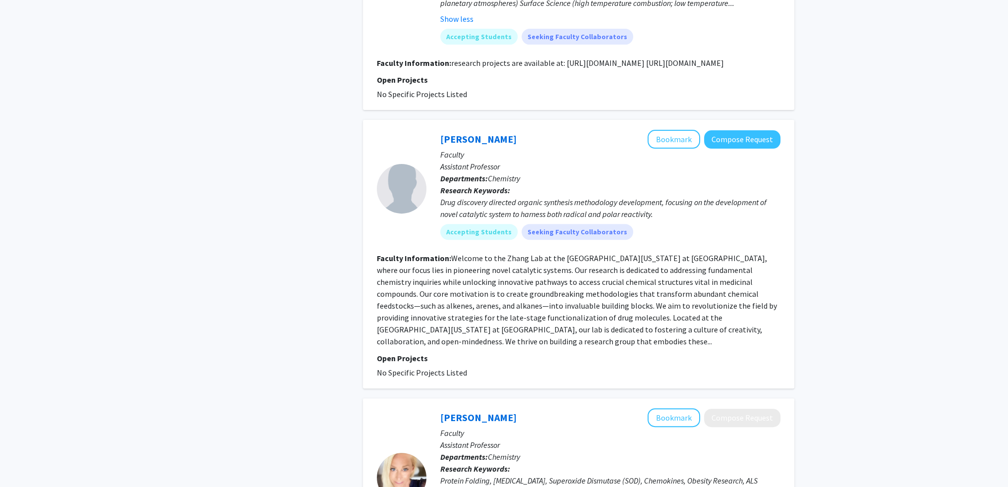
click at [516, 299] on section "Faculty Information: Welcome to the Zhang Lab at the [GEOGRAPHIC_DATA][US_STATE…" at bounding box center [579, 299] width 404 height 95
drag, startPoint x: 485, startPoint y: 299, endPoint x: 603, endPoint y: 307, distance: 118.3
click at [595, 301] on fg-read-more "Welcome to the Zhang Lab at the [GEOGRAPHIC_DATA][US_STATE] at [GEOGRAPHIC_DATA…" at bounding box center [577, 299] width 400 height 93
click at [603, 307] on fg-read-more "Welcome to the Zhang Lab at the [GEOGRAPHIC_DATA][US_STATE] at [GEOGRAPHIC_DATA…" at bounding box center [577, 299] width 400 height 93
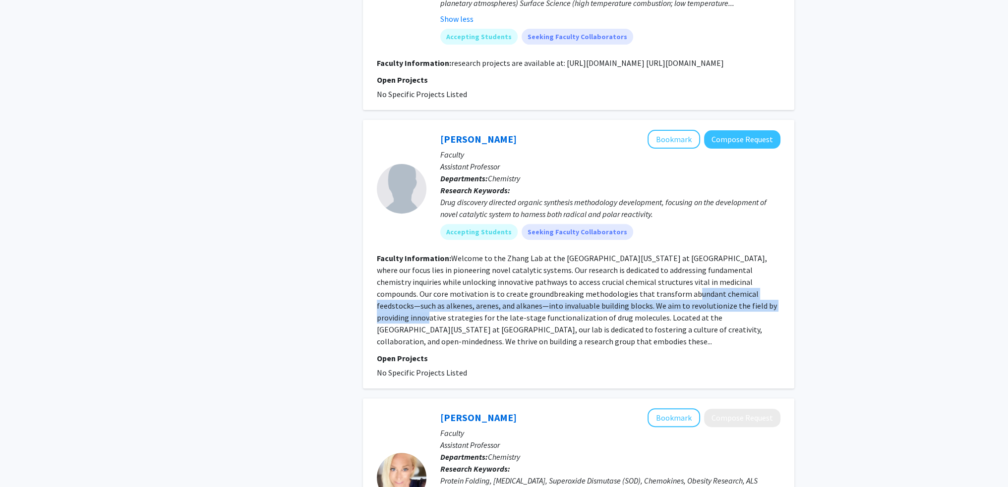
drag, startPoint x: 676, startPoint y: 309, endPoint x: 693, endPoint y: 317, distance: 18.4
click at [693, 317] on fg-read-more "Welcome to the Zhang Lab at the [GEOGRAPHIC_DATA][US_STATE] at [GEOGRAPHIC_DATA…" at bounding box center [577, 299] width 400 height 93
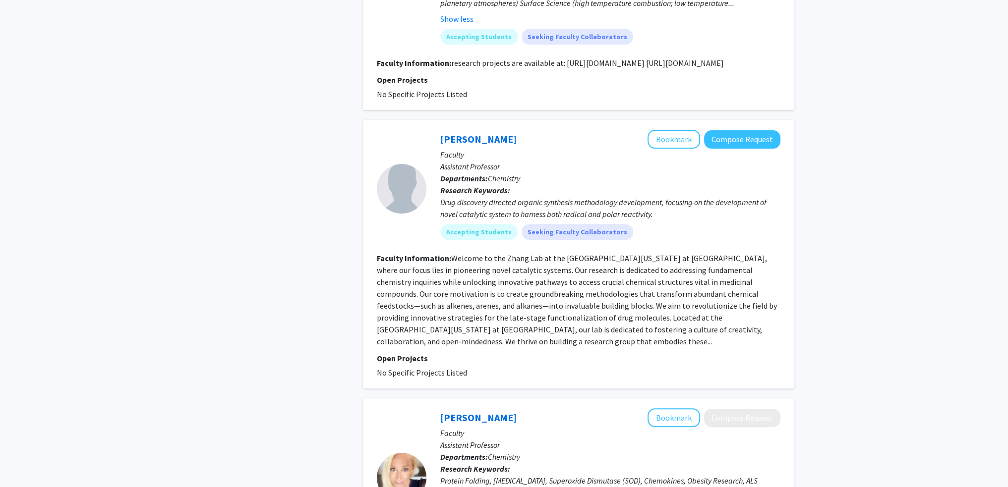
drag, startPoint x: 699, startPoint y: 321, endPoint x: 681, endPoint y: 323, distance: 18.5
click at [698, 322] on section "Faculty Information: Welcome to the Zhang Lab at the [GEOGRAPHIC_DATA][US_STATE…" at bounding box center [579, 299] width 404 height 95
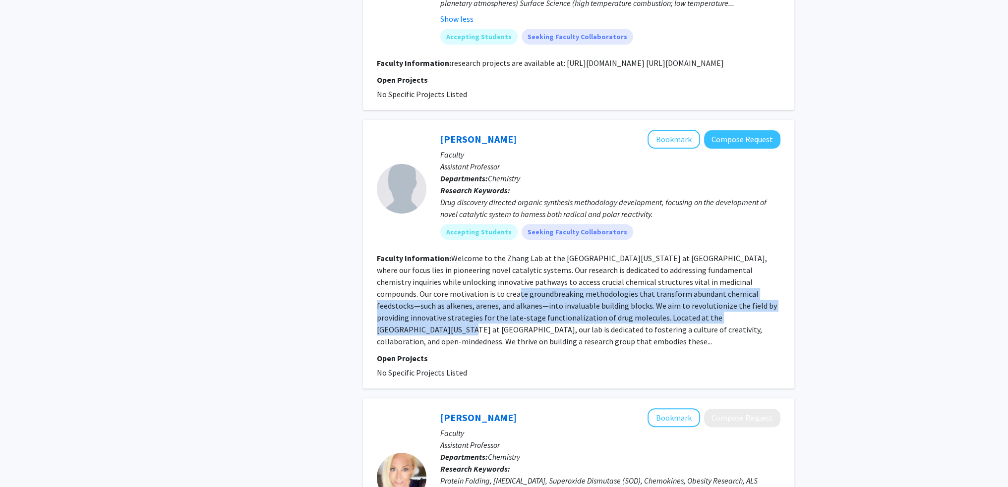
drag, startPoint x: 496, startPoint y: 305, endPoint x: 685, endPoint y: 334, distance: 190.6
click at [684, 331] on fg-read-more "Welcome to the Zhang Lab at the [GEOGRAPHIC_DATA][US_STATE] at [GEOGRAPHIC_DATA…" at bounding box center [577, 299] width 400 height 93
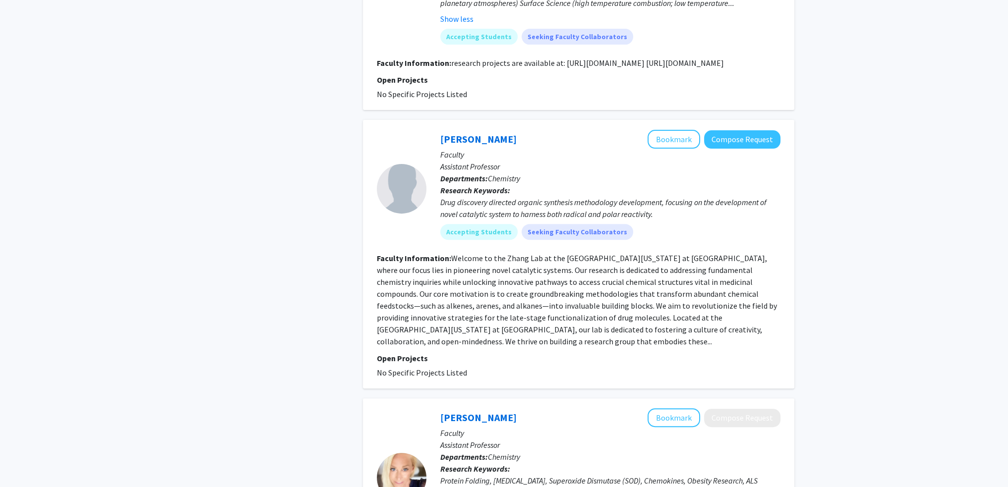
click at [686, 336] on fg-read-more "Welcome to the Zhang Lab at the [GEOGRAPHIC_DATA][US_STATE] at [GEOGRAPHIC_DATA…" at bounding box center [577, 299] width 400 height 93
click at [468, 145] on link "[PERSON_NAME]" at bounding box center [478, 139] width 76 height 12
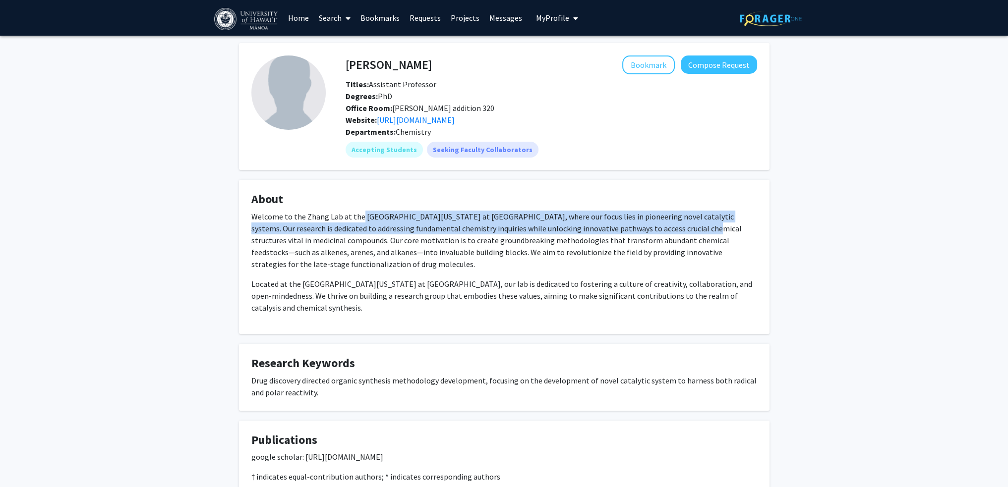
drag, startPoint x: 362, startPoint y: 219, endPoint x: 649, endPoint y: 231, distance: 286.3
click at [649, 231] on p "Welcome to the Zhang Lab at the [GEOGRAPHIC_DATA][US_STATE] at [GEOGRAPHIC_DATA…" at bounding box center [504, 241] width 506 height 60
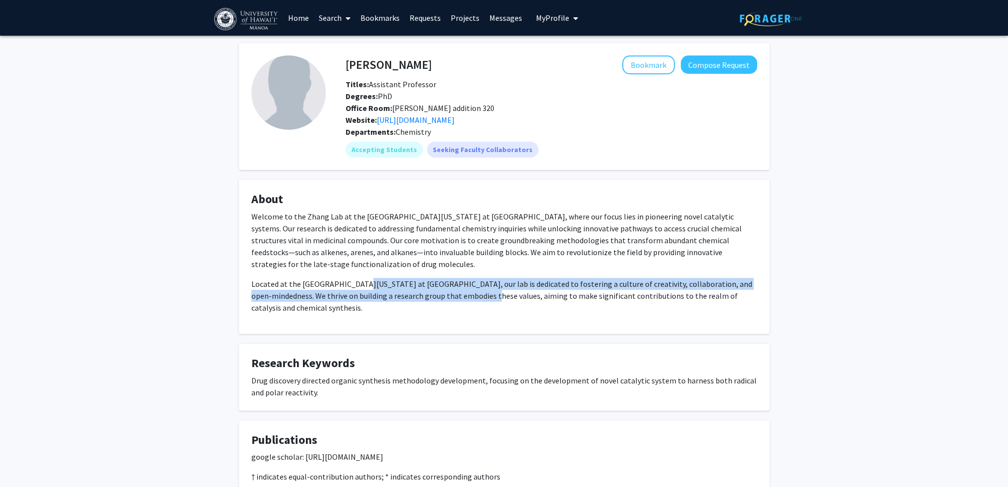
drag, startPoint x: 454, startPoint y: 278, endPoint x: 503, endPoint y: 283, distance: 49.3
click at [458, 279] on p "Located at the [GEOGRAPHIC_DATA][US_STATE] at [GEOGRAPHIC_DATA], our lab is ded…" at bounding box center [504, 296] width 506 height 36
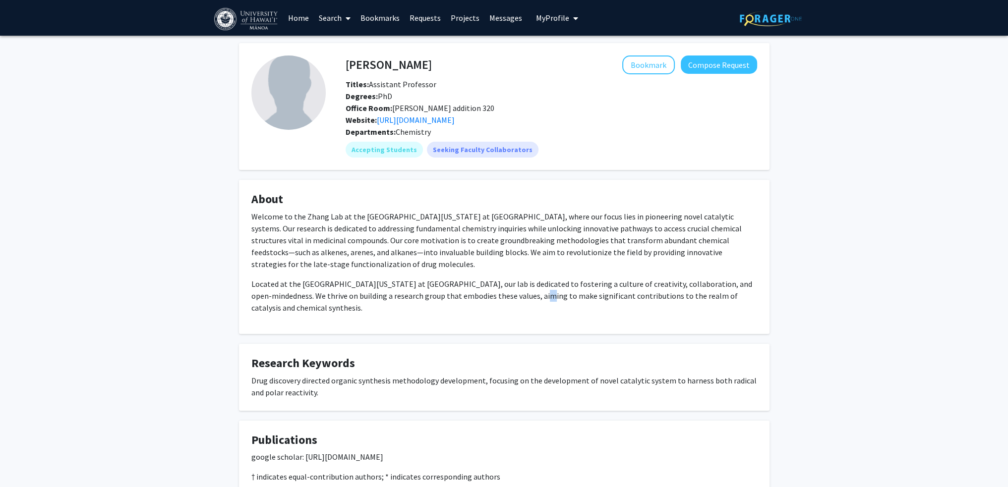
click at [503, 283] on p "Located at the [GEOGRAPHIC_DATA][US_STATE] at [GEOGRAPHIC_DATA], our lab is ded…" at bounding box center [504, 296] width 506 height 36
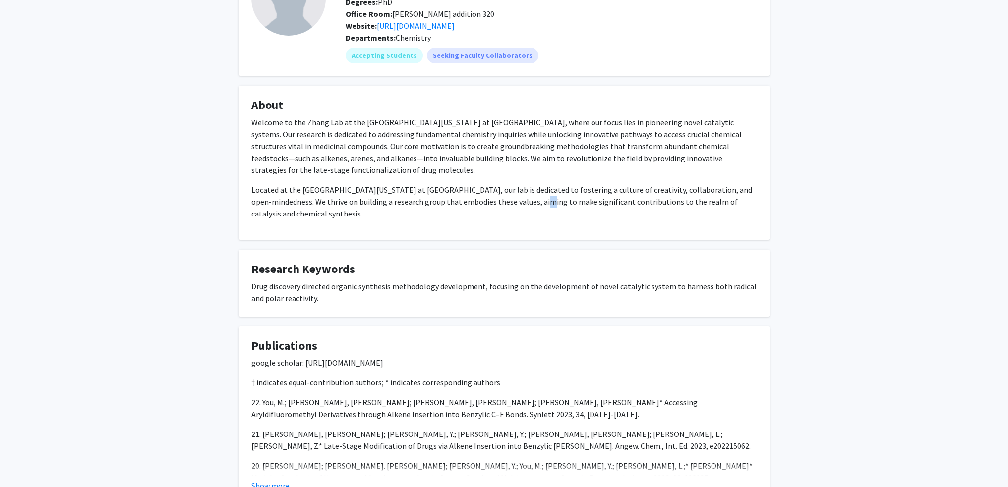
scroll to position [99, 0]
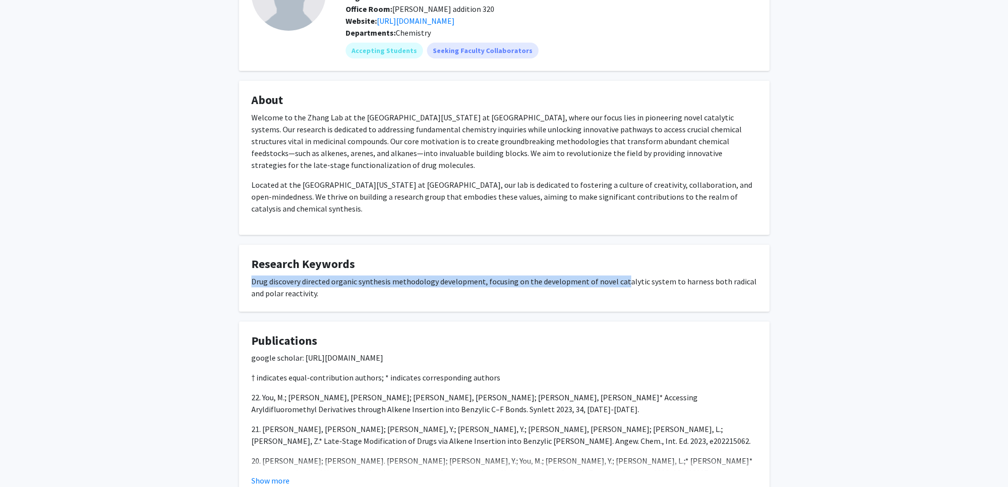
drag, startPoint x: 347, startPoint y: 249, endPoint x: 620, endPoint y: 253, distance: 273.2
click at [620, 253] on fg-card "Research Keywords Drug discovery directed organic synthesis methodology develop…" at bounding box center [504, 278] width 531 height 67
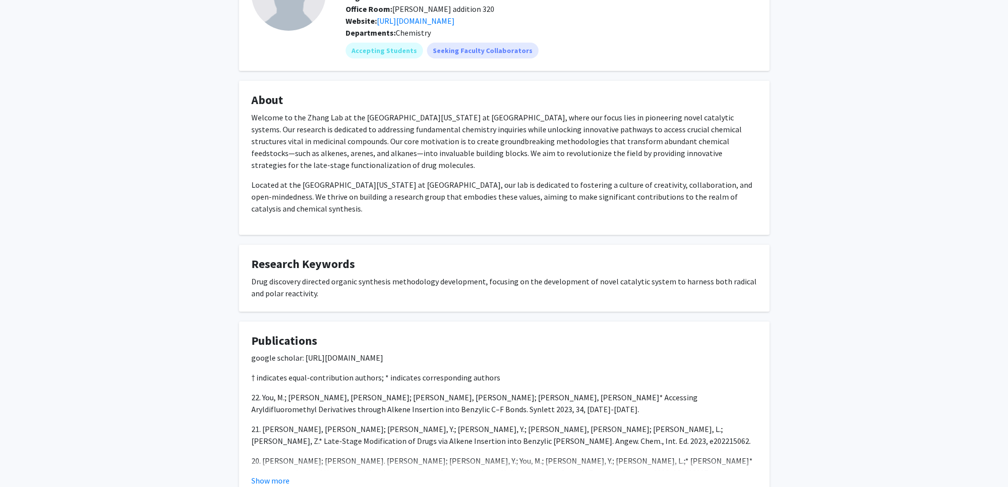
click at [667, 276] on div "Drug discovery directed organic synthesis methodology development, focusing on …" at bounding box center [504, 288] width 506 height 24
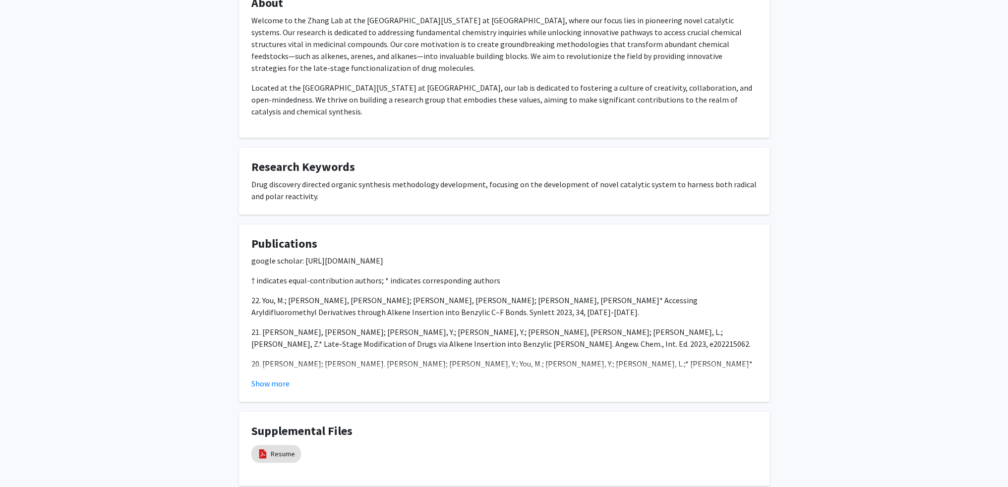
scroll to position [233, 0]
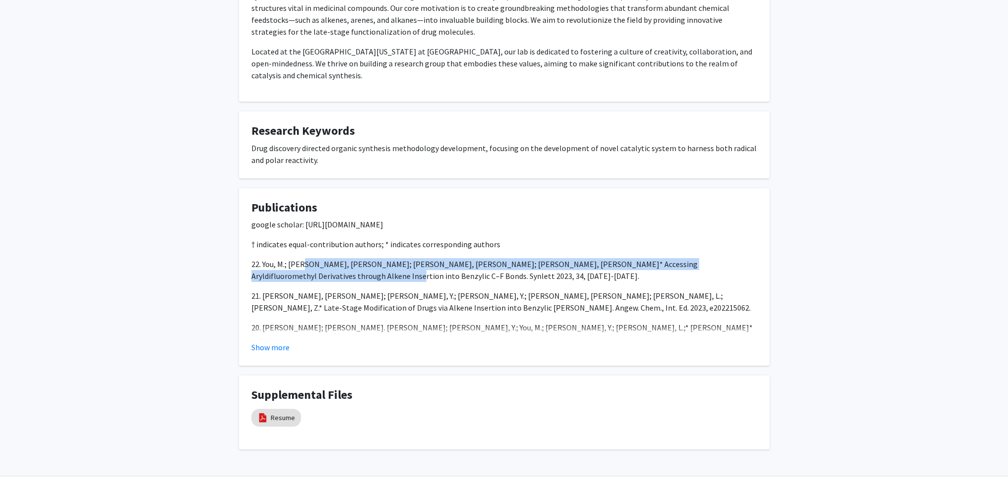
drag, startPoint x: 436, startPoint y: 243, endPoint x: 559, endPoint y: 246, distance: 123.0
click at [559, 258] on p "22. You, M.; [PERSON_NAME], [PERSON_NAME]; [PERSON_NAME], [PERSON_NAME]; [PERSO…" at bounding box center [504, 270] width 506 height 24
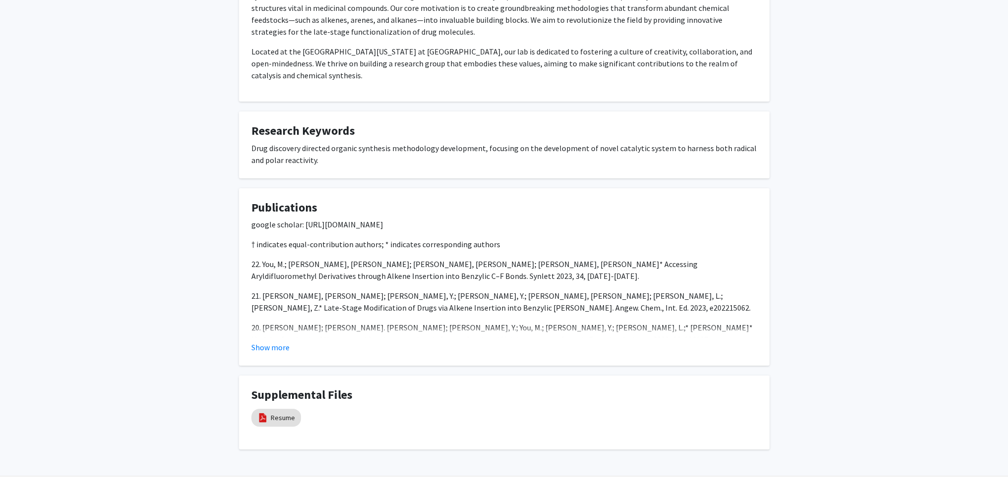
click at [281, 342] on button "Show more" at bounding box center [270, 348] width 38 height 12
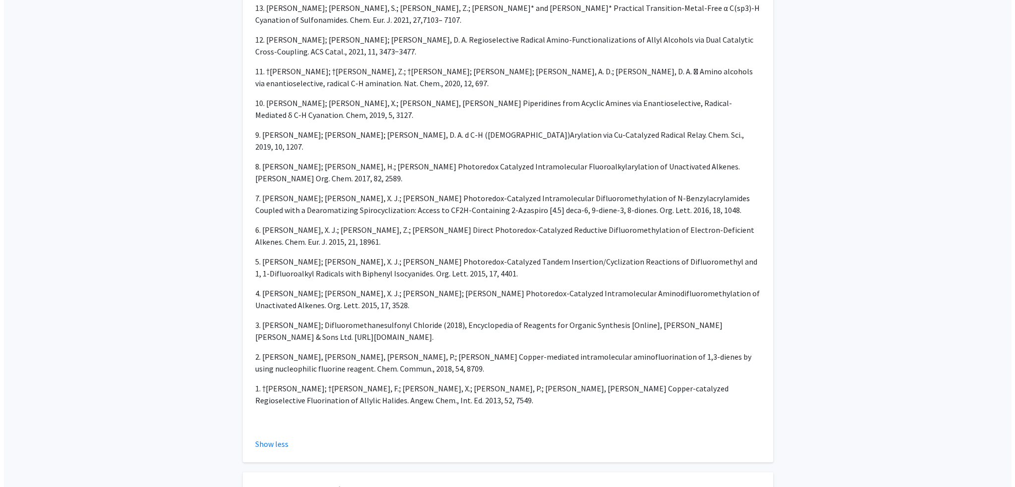
scroll to position [824, 0]
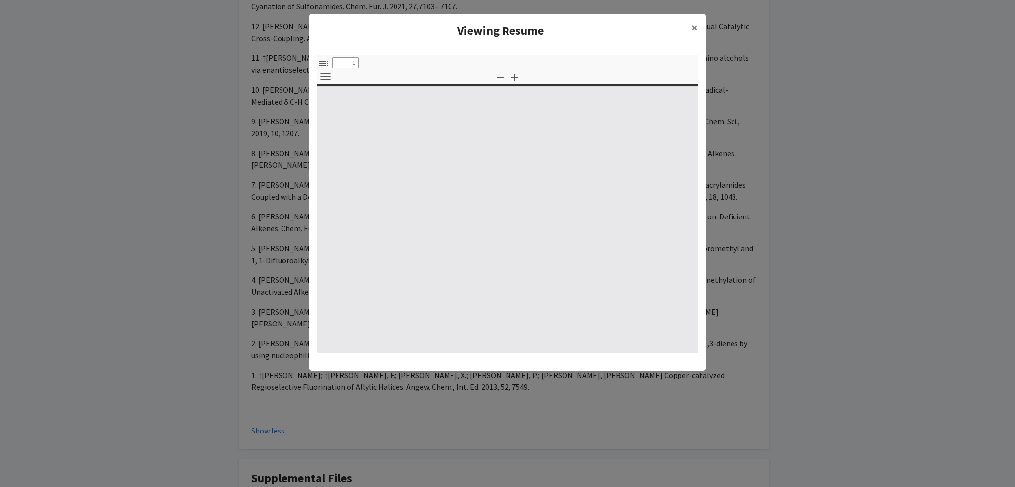
select select "custom"
type input "0"
select select "custom"
type input "1"
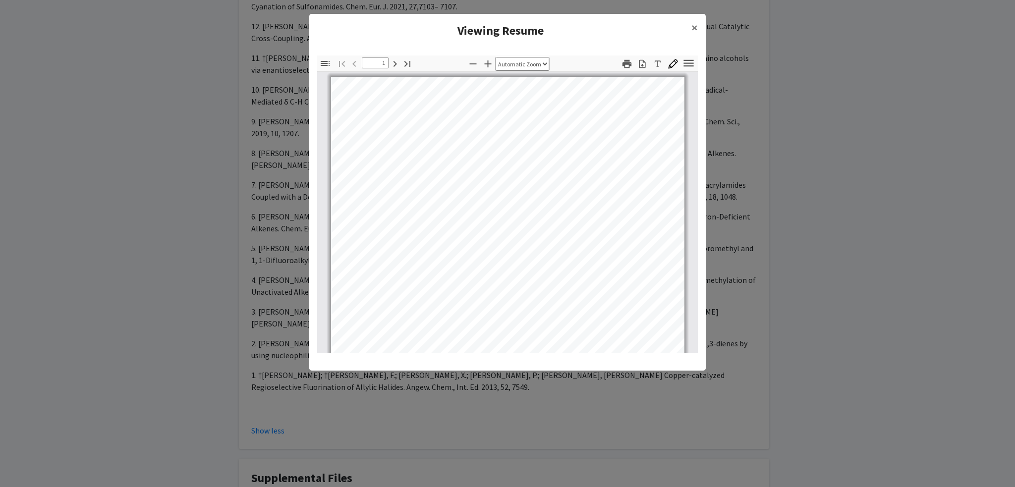
scroll to position [0, 0]
click at [487, 63] on icon "button" at bounding box center [488, 63] width 7 height 7
select select "1"
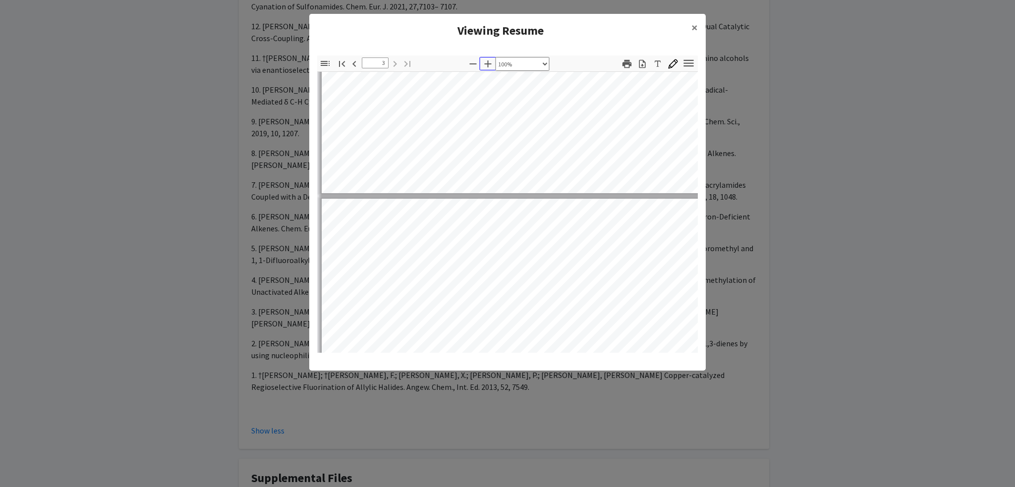
scroll to position [942, 0]
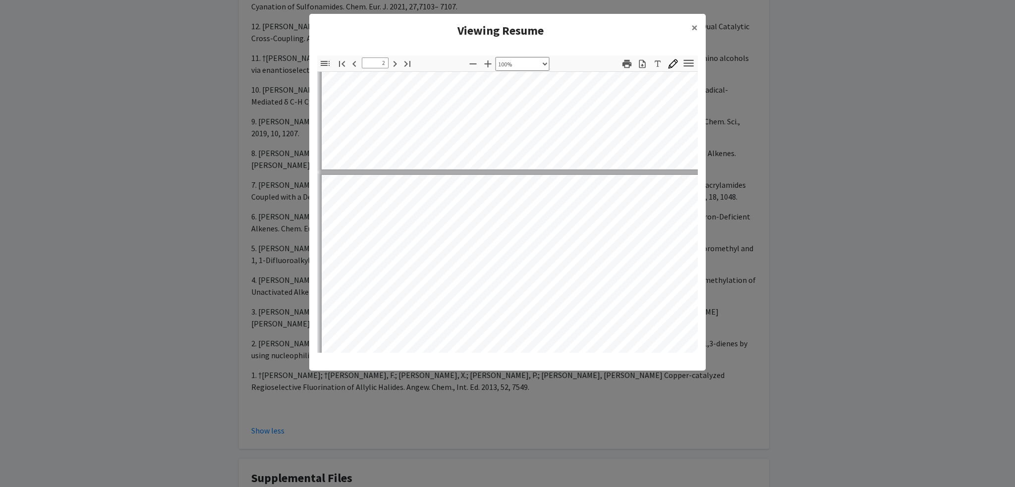
type input "1"
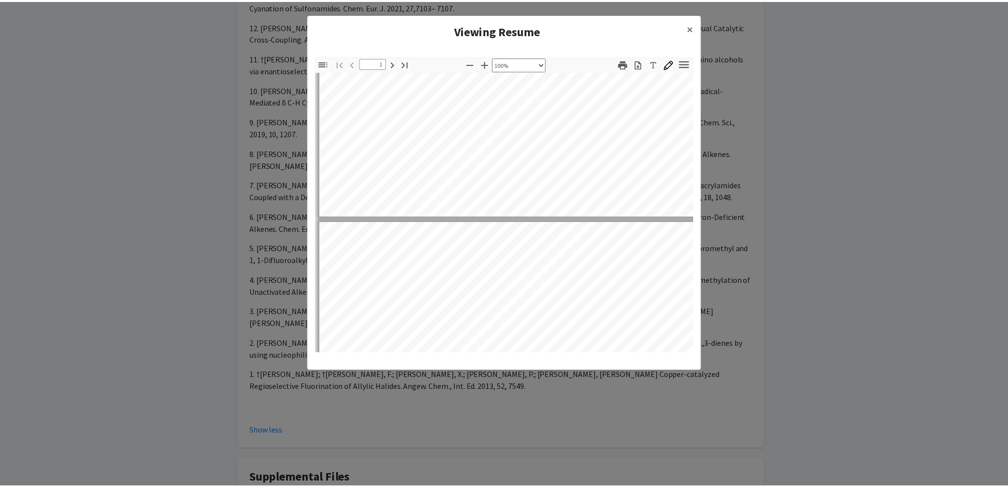
scroll to position [0, 0]
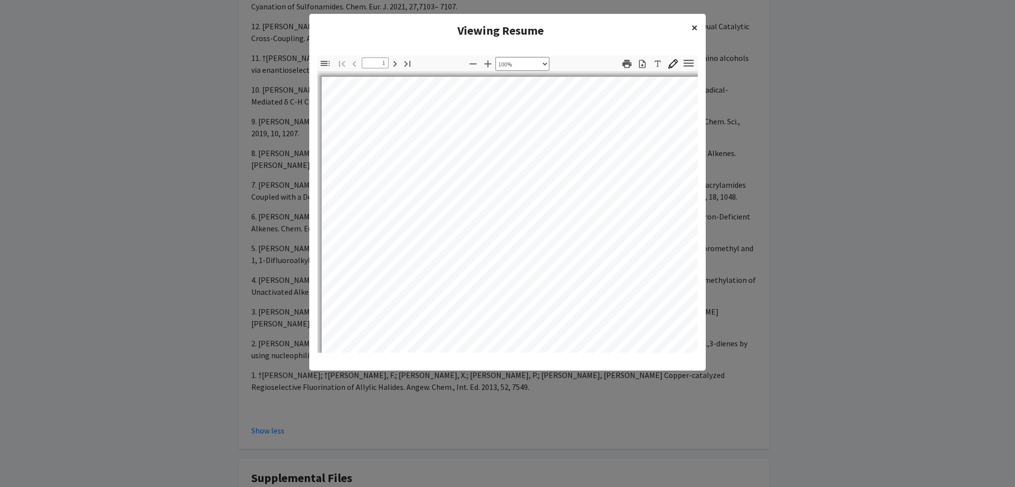
click at [694, 27] on span "×" at bounding box center [695, 27] width 6 height 15
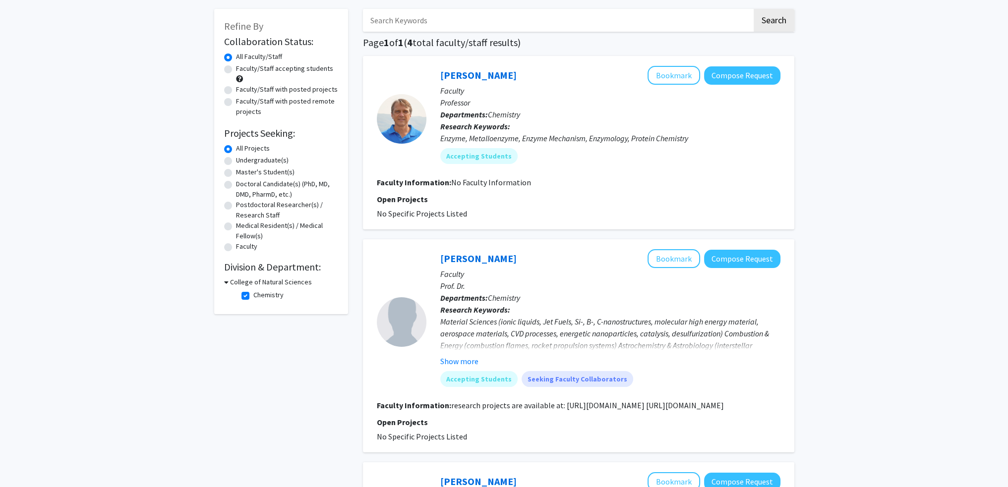
scroll to position [50, 0]
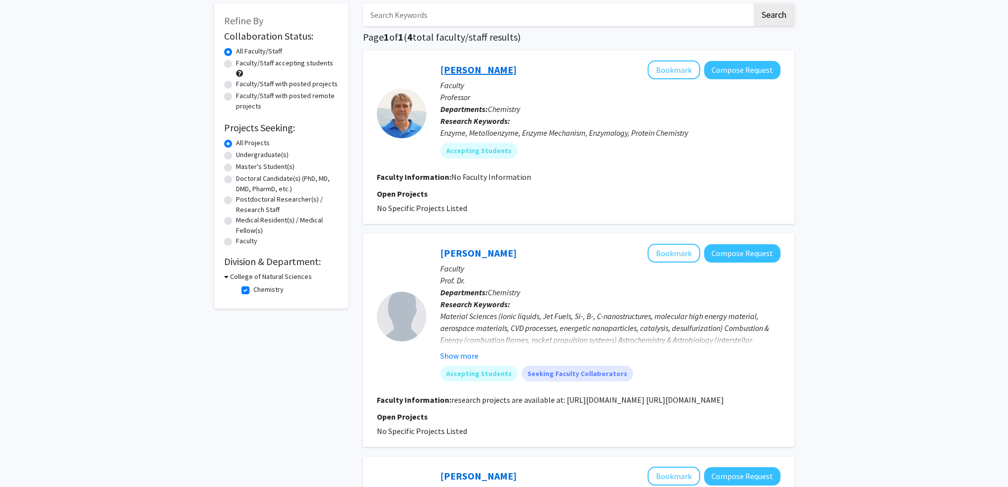
click at [490, 71] on link "[PERSON_NAME]" at bounding box center [478, 69] width 76 height 12
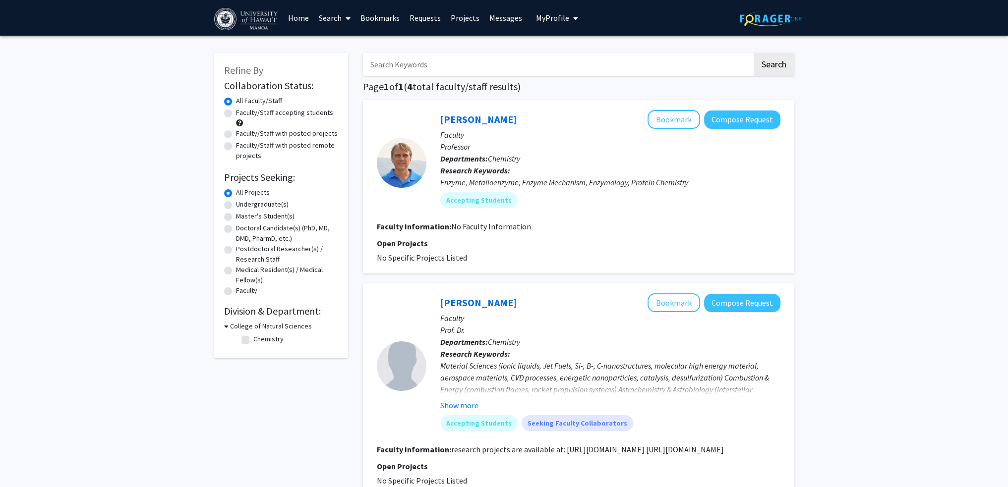
checkbox input "false"
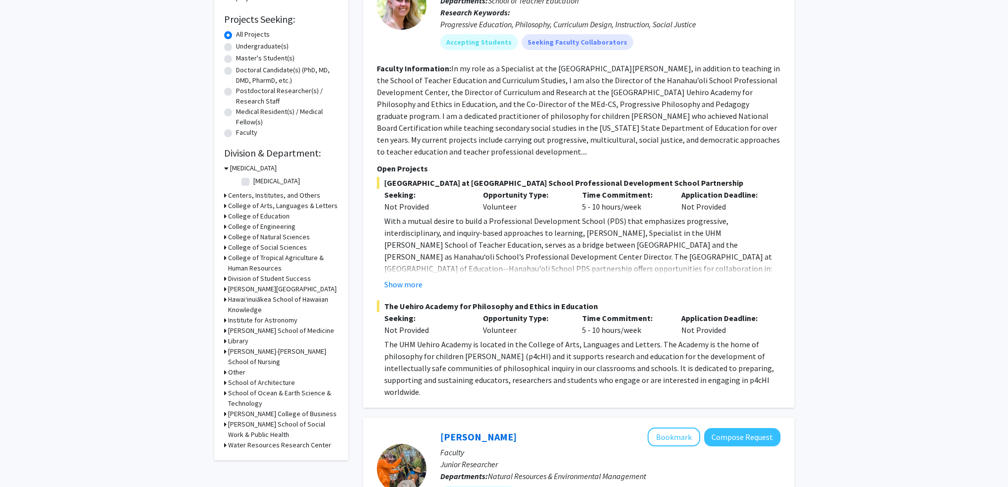
scroll to position [248, 0]
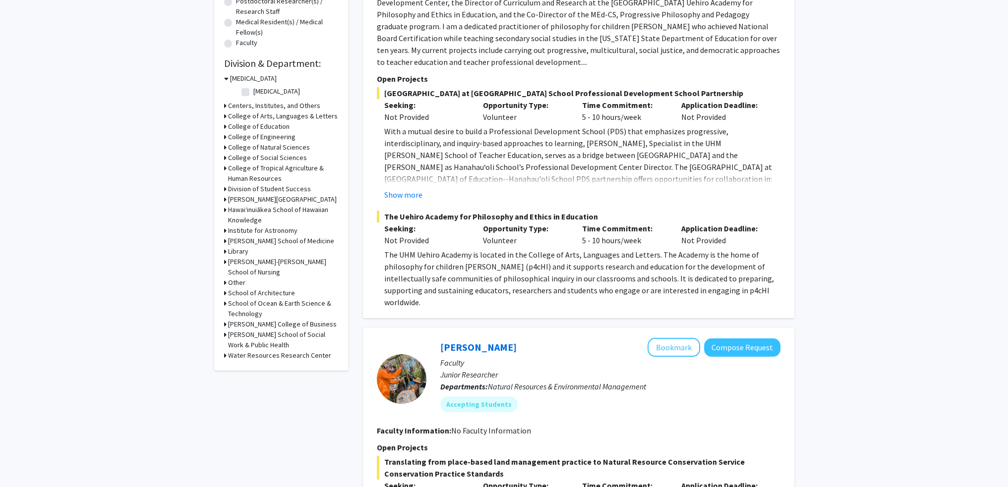
click at [228, 148] on h3 "College of Natural Sciences" at bounding box center [269, 147] width 82 height 10
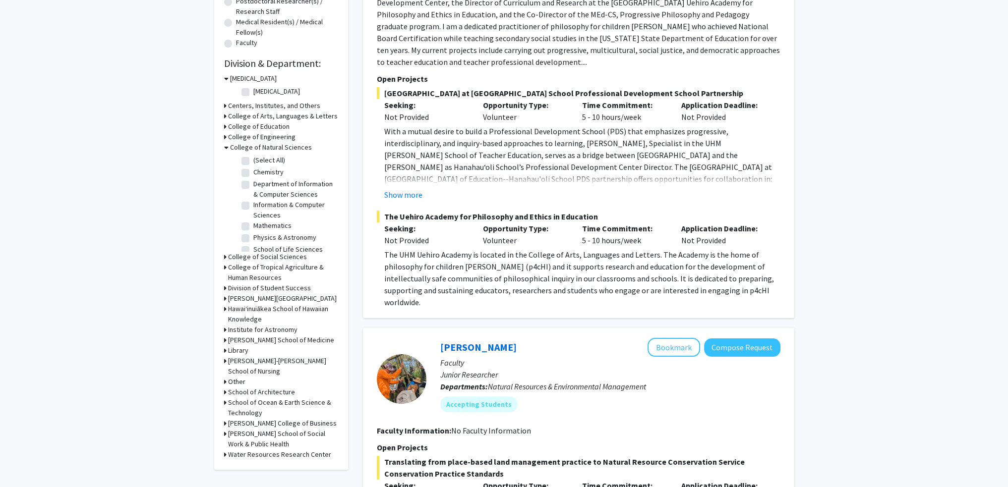
click at [228, 256] on h3 "College of Social Sciences" at bounding box center [267, 257] width 79 height 10
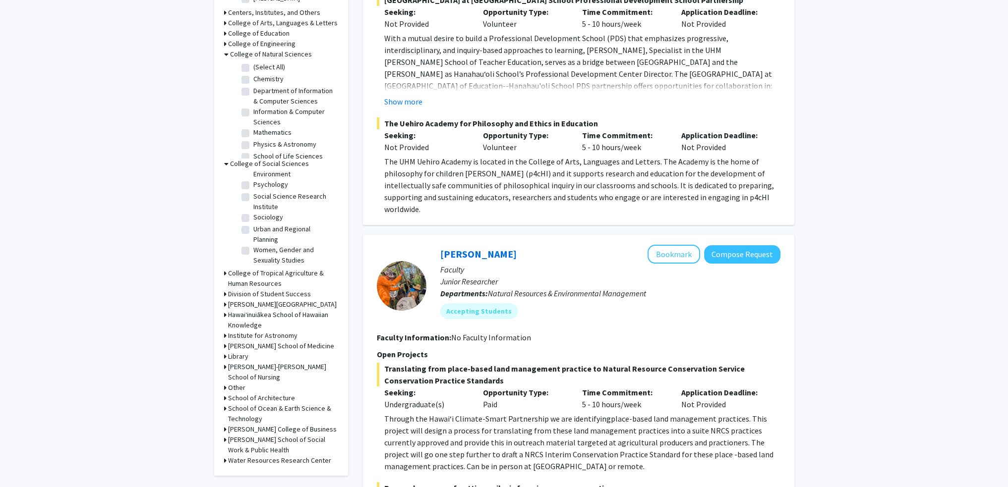
scroll to position [347, 0]
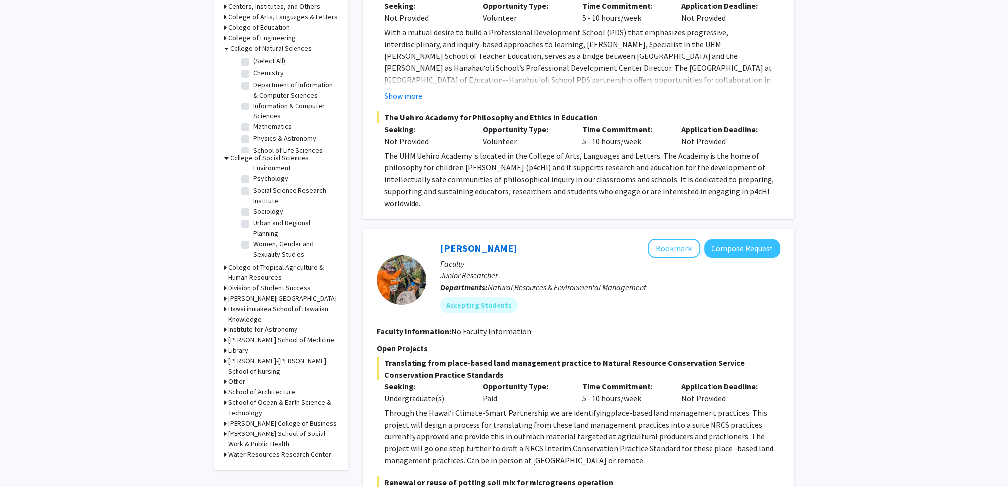
click at [223, 268] on div "Refine By Collaboration Status: Collaboration Status All Faculty/Staff Collabor…" at bounding box center [281, 88] width 134 height 764
click at [226, 268] on icon at bounding box center [225, 267] width 2 height 10
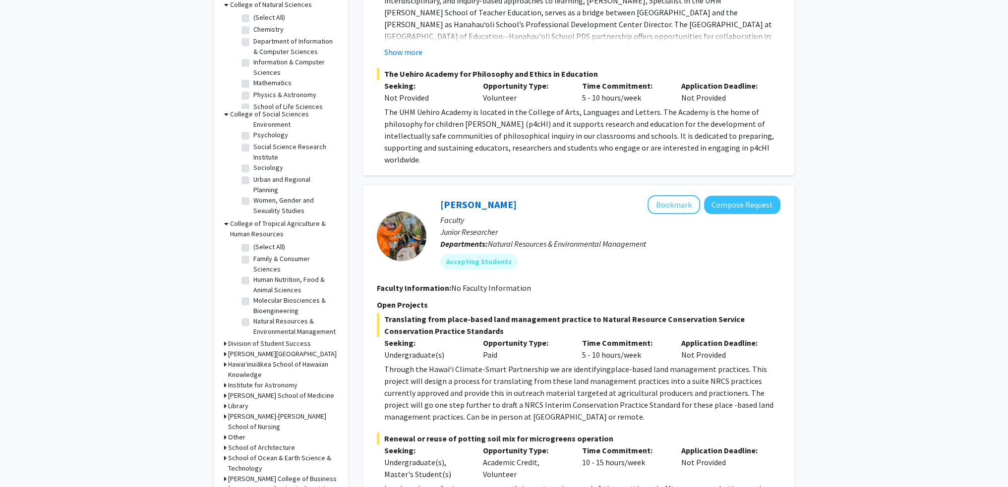
scroll to position [397, 0]
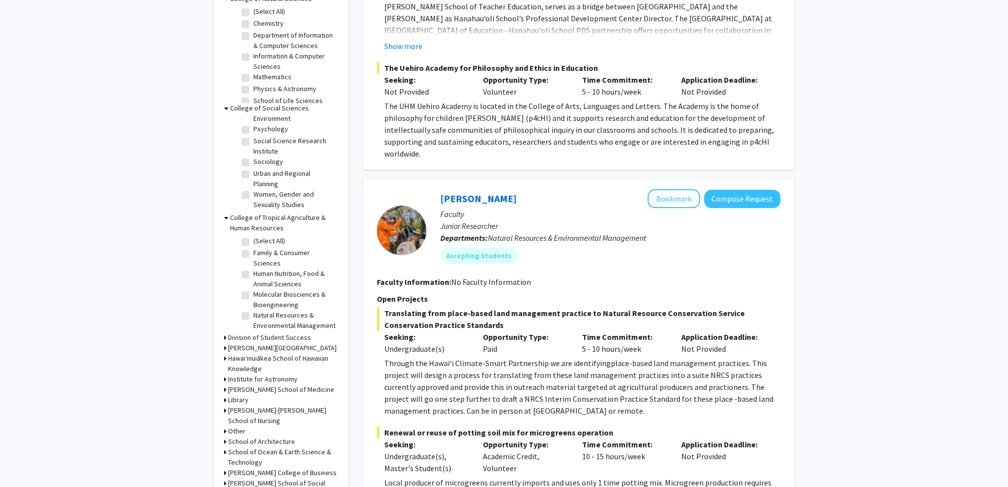
click at [253, 296] on label "Molecular Biosciences & Bioengineering" at bounding box center [294, 300] width 82 height 21
click at [253, 296] on input "Molecular Biosciences & Bioengineering" at bounding box center [256, 293] width 6 height 6
checkbox input "true"
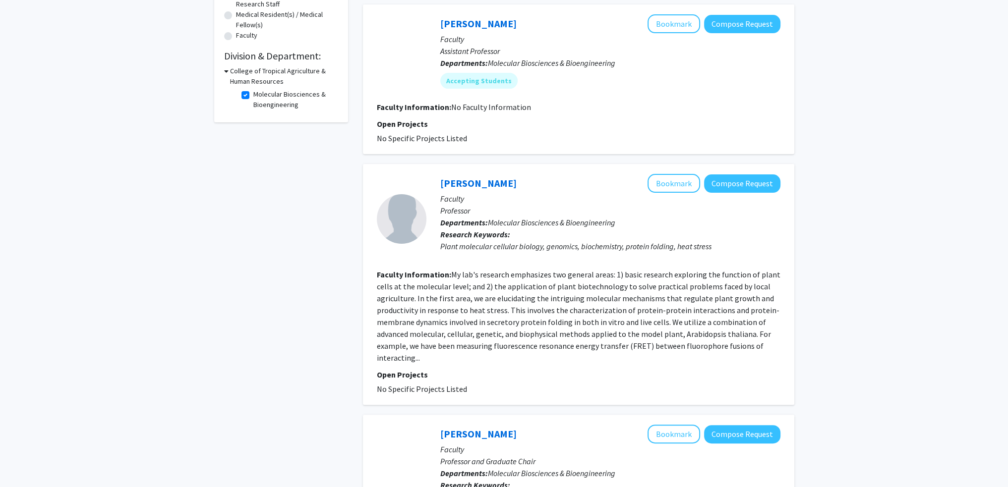
scroll to position [99, 0]
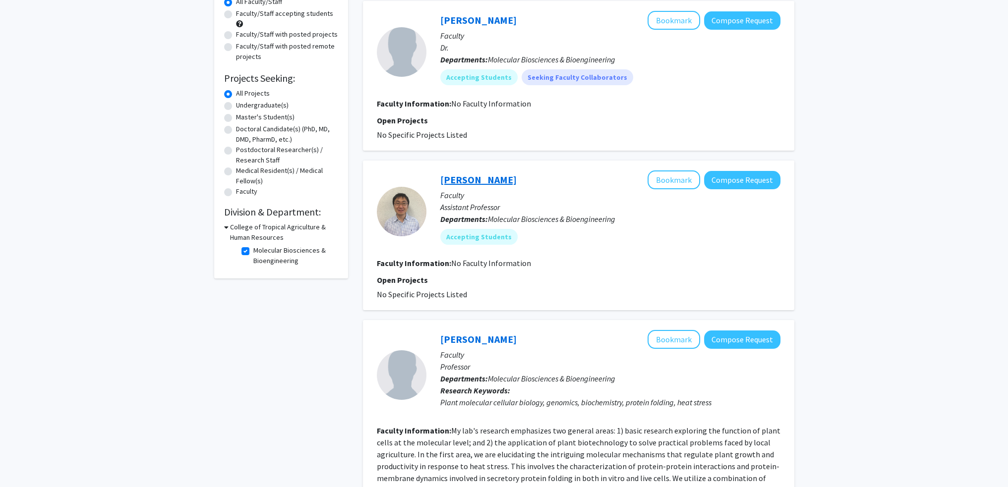
click at [466, 181] on link "[PERSON_NAME]" at bounding box center [478, 180] width 76 height 12
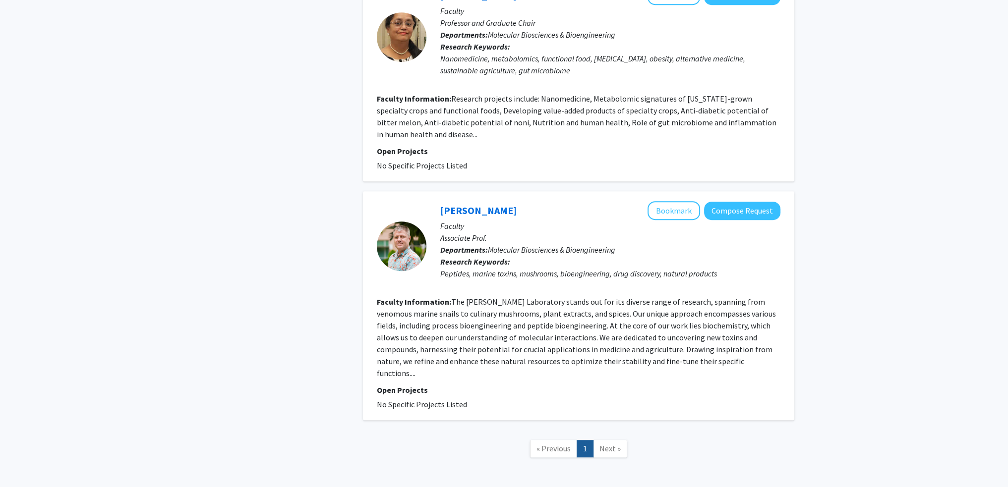
scroll to position [723, 0]
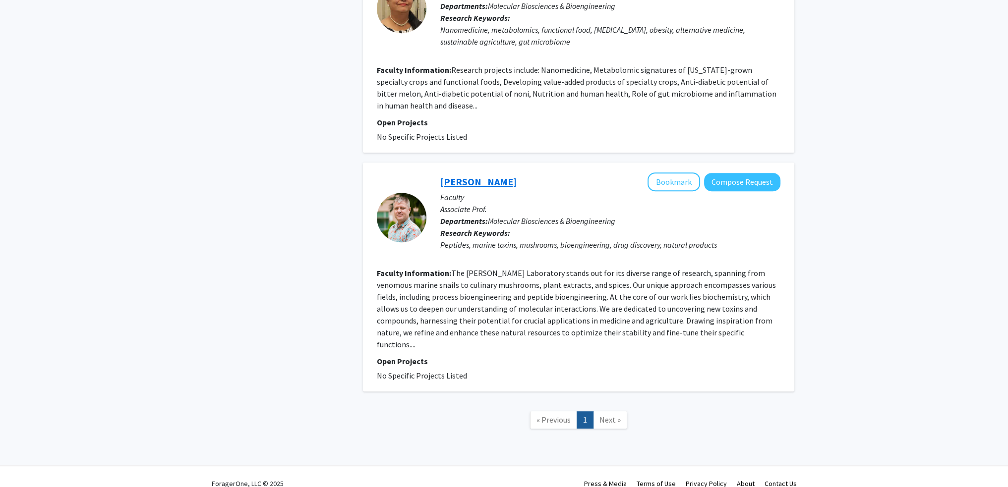
click at [479, 181] on link "[PERSON_NAME]" at bounding box center [478, 182] width 76 height 12
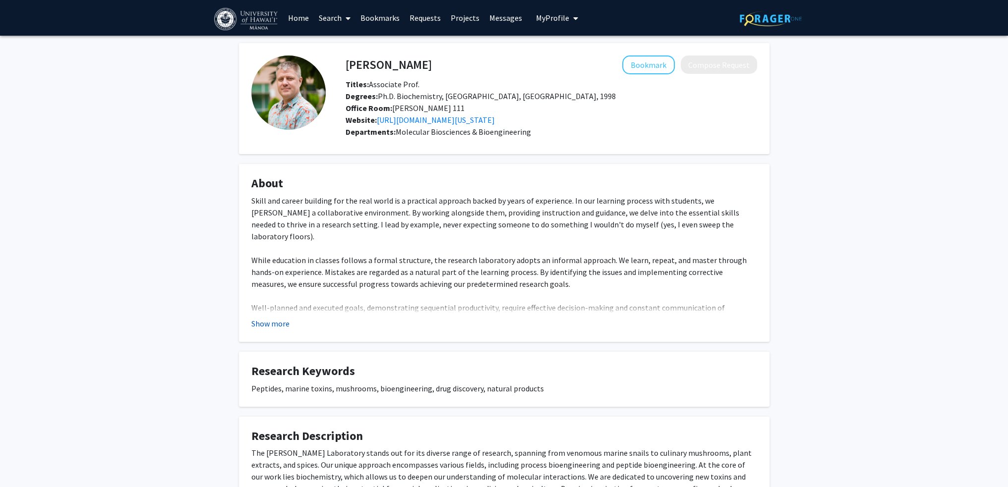
click at [284, 325] on button "Show more" at bounding box center [270, 324] width 38 height 12
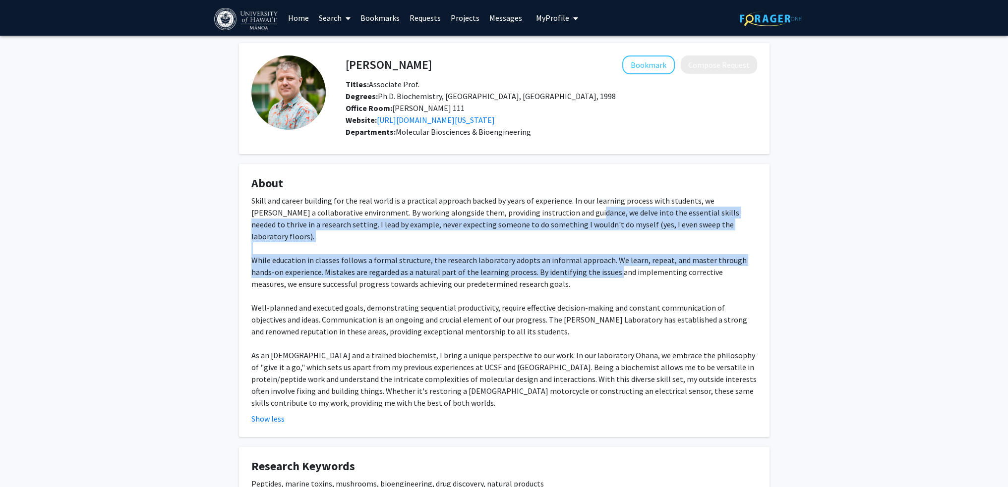
drag, startPoint x: 556, startPoint y: 212, endPoint x: 596, endPoint y: 261, distance: 63.1
click at [591, 257] on div "Skill and career building for the real world is a practical approach backed by …" at bounding box center [504, 302] width 506 height 214
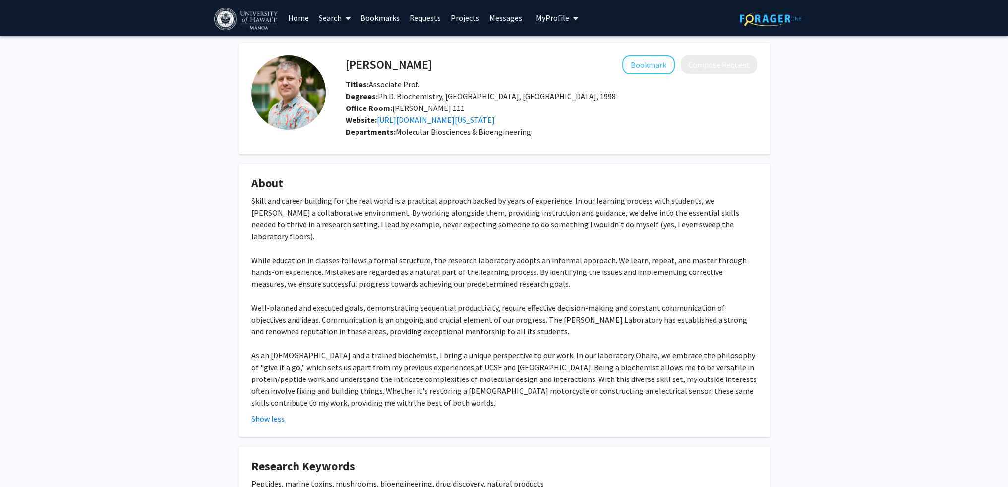
click at [596, 261] on div "Skill and career building for the real world is a practical approach backed by …" at bounding box center [504, 302] width 506 height 214
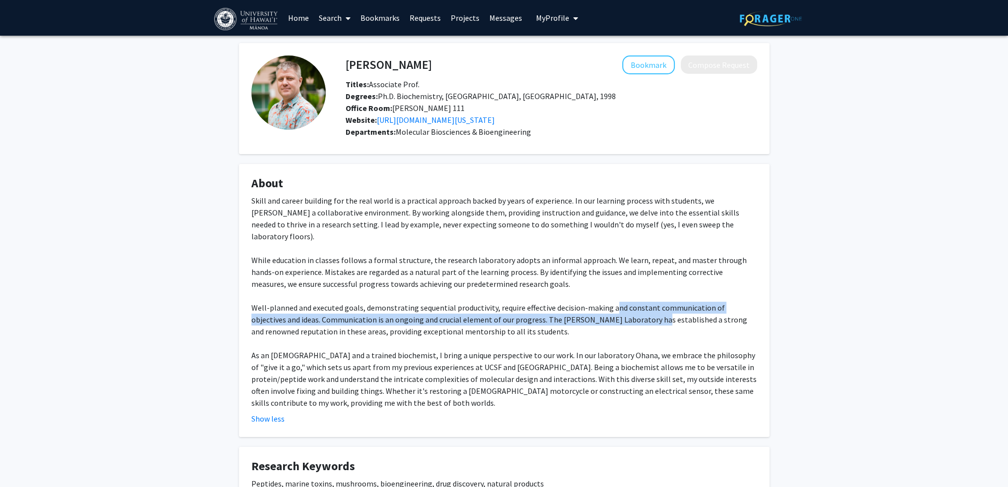
drag, startPoint x: 616, startPoint y: 310, endPoint x: 637, endPoint y: 317, distance: 21.6
click at [621, 314] on div "Skill and career building for the real world is a practical approach backed by …" at bounding box center [504, 302] width 506 height 214
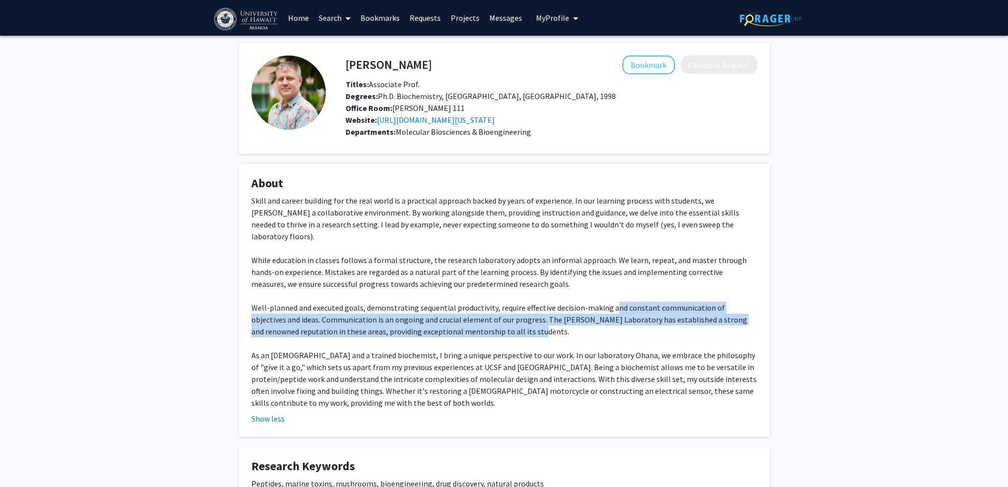
click at [646, 319] on div "Skill and career building for the real world is a practical approach backed by …" at bounding box center [504, 302] width 506 height 214
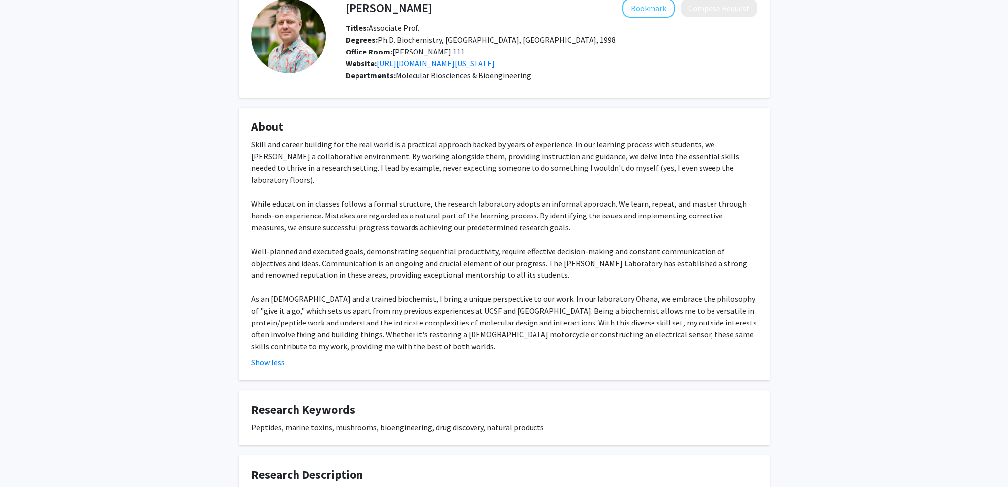
scroll to position [99, 0]
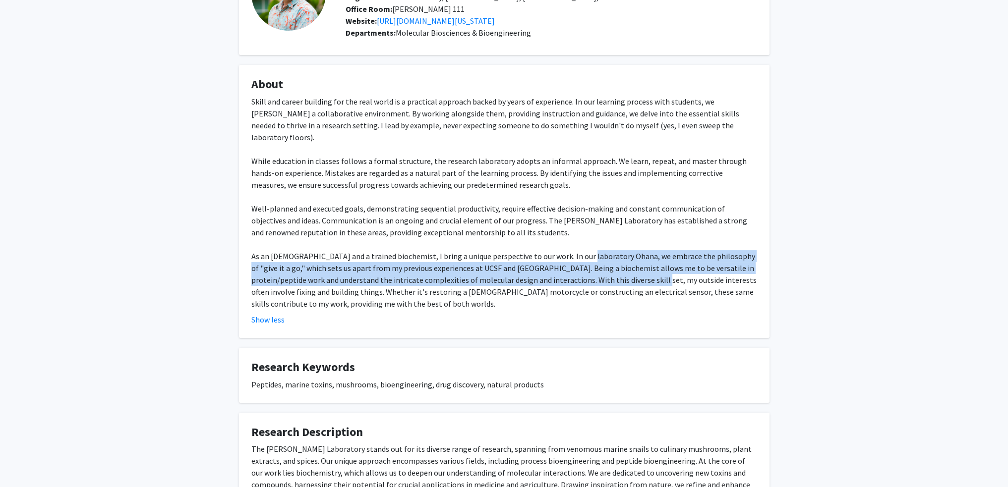
drag, startPoint x: 576, startPoint y: 247, endPoint x: 609, endPoint y: 272, distance: 41.1
click at [607, 272] on div "Skill and career building for the real world is a practical approach backed by …" at bounding box center [504, 203] width 506 height 214
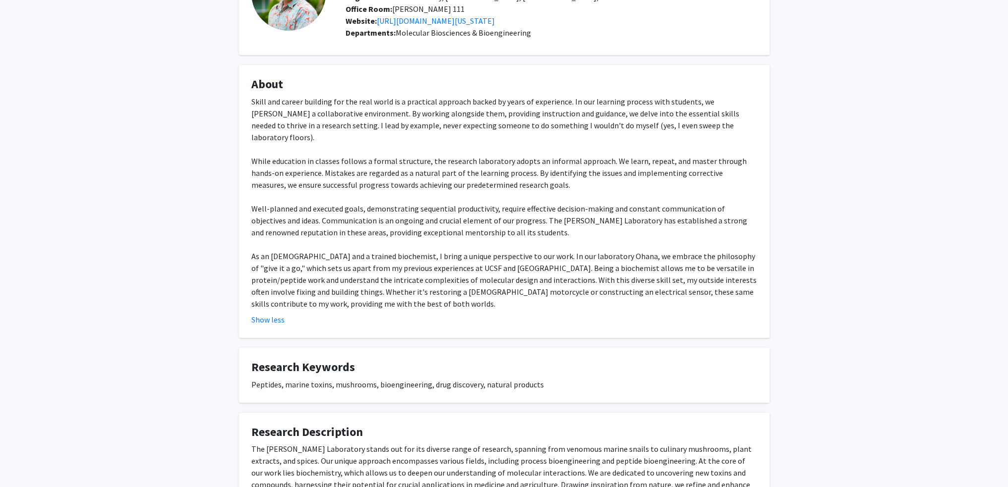
click at [615, 277] on div "Skill and career building for the real world is a practical approach backed by …" at bounding box center [504, 203] width 506 height 214
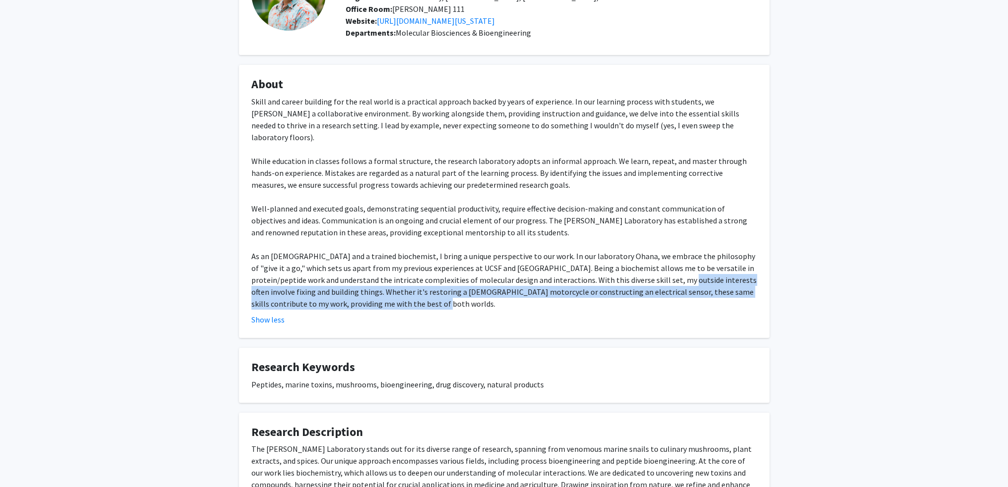
drag, startPoint x: 631, startPoint y: 265, endPoint x: 633, endPoint y: 289, distance: 24.4
click at [633, 288] on div "Skill and career building for the real world is a practical approach backed by …" at bounding box center [504, 203] width 506 height 214
click at [633, 289] on div "Skill and career building for the real world is a practical approach backed by …" at bounding box center [504, 203] width 506 height 214
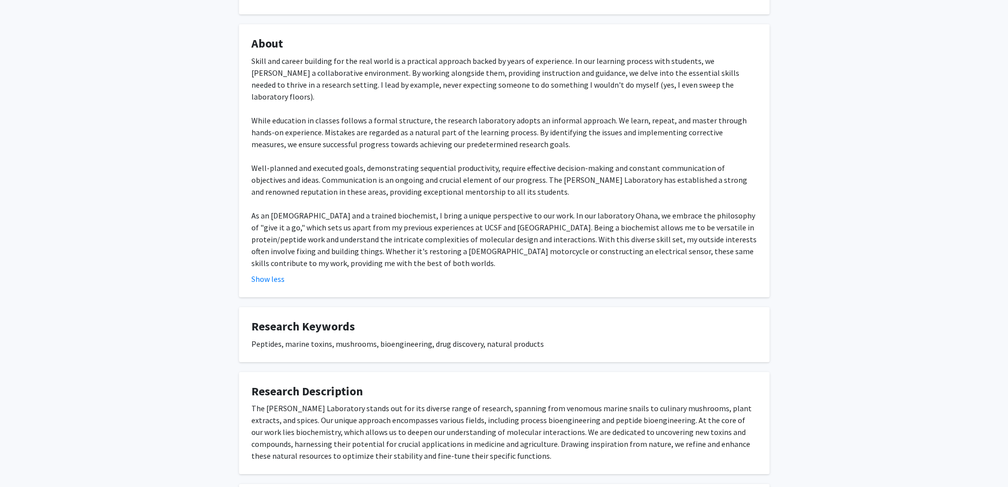
scroll to position [248, 0]
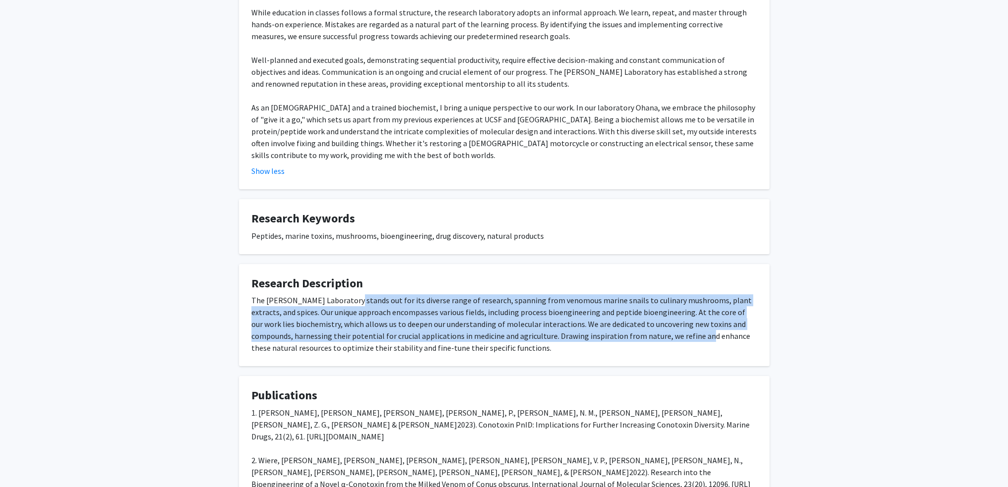
drag, startPoint x: 359, startPoint y: 291, endPoint x: 678, endPoint y: 325, distance: 320.2
click at [680, 322] on div "The [PERSON_NAME] Laboratory stands out for its diverse range of research, span…" at bounding box center [504, 325] width 506 height 60
click at [673, 328] on div "The [PERSON_NAME] Laboratory stands out for its diverse range of research, span…" at bounding box center [504, 325] width 506 height 60
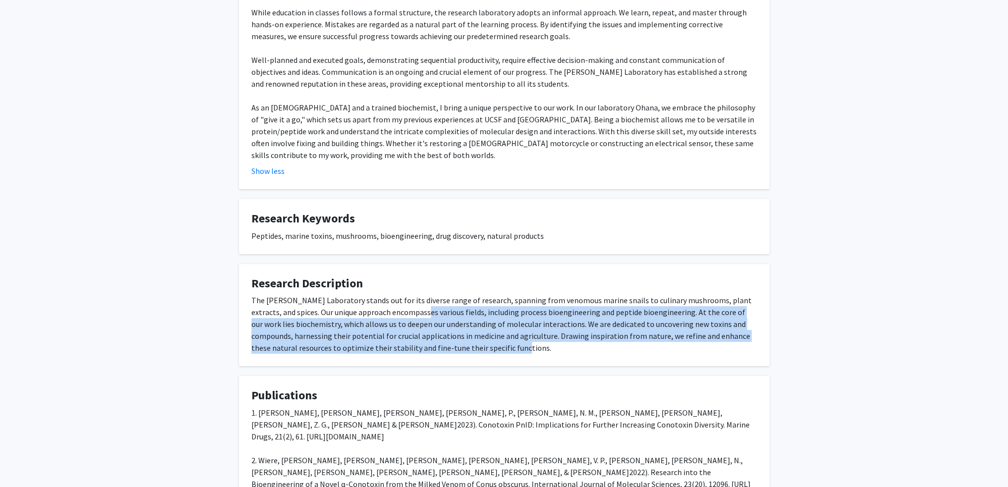
drag, startPoint x: 589, startPoint y: 333, endPoint x: 357, endPoint y: 291, distance: 235.3
click at [382, 295] on div "The [PERSON_NAME] Laboratory stands out for its diverse range of research, span…" at bounding box center [504, 325] width 506 height 60
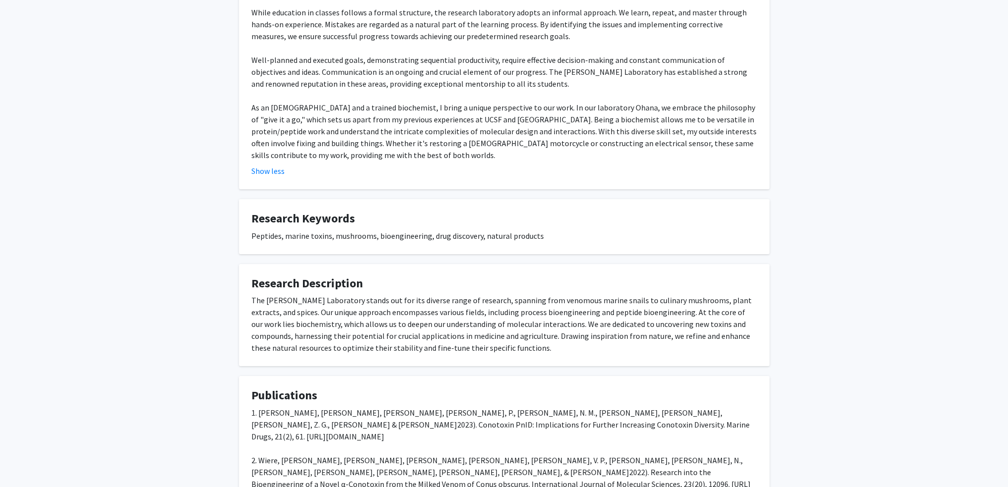
click at [357, 295] on div "The [PERSON_NAME] Laboratory stands out for its diverse range of research, span…" at bounding box center [504, 325] width 506 height 60
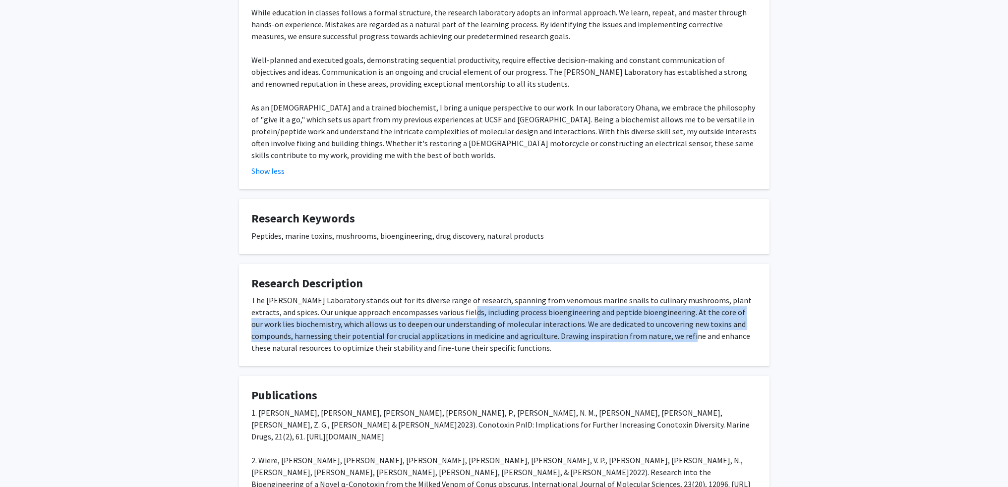
drag, startPoint x: 447, startPoint y: 297, endPoint x: 631, endPoint y: 320, distance: 185.4
click at [651, 322] on div "The [PERSON_NAME] Laboratory stands out for its diverse range of research, span…" at bounding box center [504, 325] width 506 height 60
click at [597, 319] on div "The [PERSON_NAME] Laboratory stands out for its diverse range of research, span…" at bounding box center [504, 325] width 506 height 60
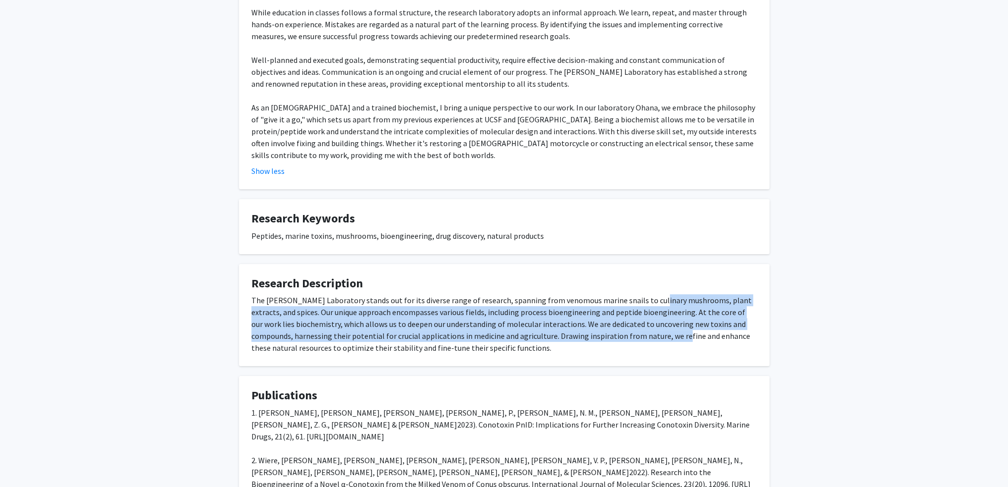
drag, startPoint x: 647, startPoint y: 288, endPoint x: 650, endPoint y: 331, distance: 43.2
click at [655, 328] on div "The [PERSON_NAME] Laboratory stands out for its diverse range of research, span…" at bounding box center [504, 325] width 506 height 60
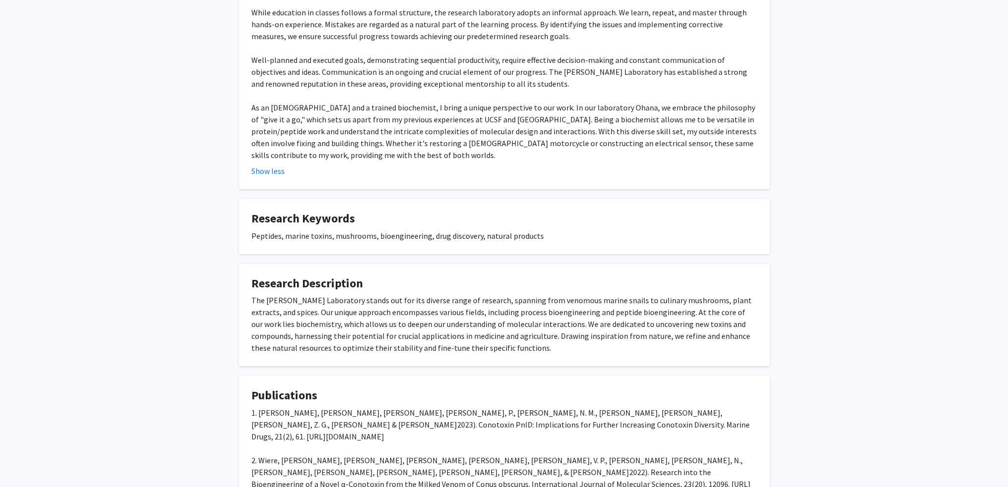
click at [648, 331] on div "The [PERSON_NAME] Laboratory stands out for its diverse range of research, span…" at bounding box center [504, 325] width 506 height 60
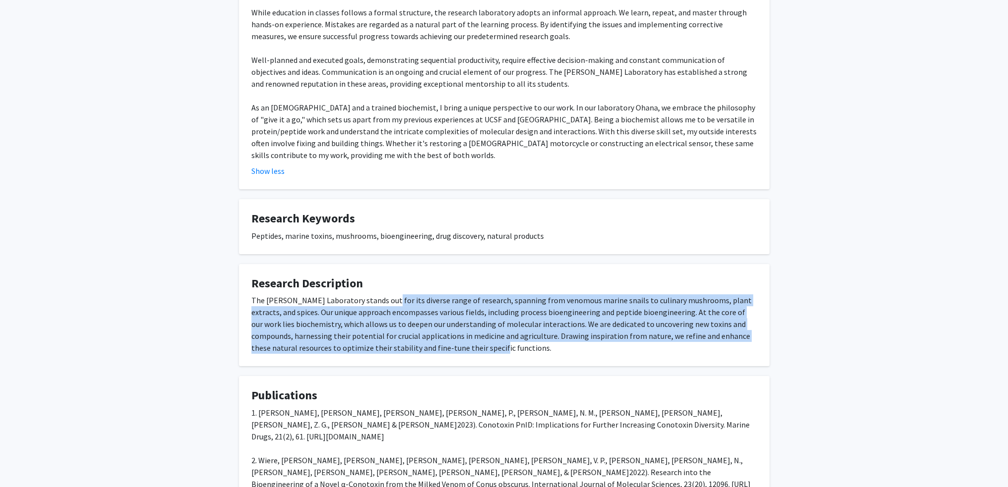
drag, startPoint x: 464, startPoint y: 331, endPoint x: 368, endPoint y: 285, distance: 106.0
click at [377, 295] on div "The [PERSON_NAME] Laboratory stands out for its diverse range of research, span…" at bounding box center [504, 325] width 506 height 60
click at [376, 295] on div "The [PERSON_NAME] Laboratory stands out for its diverse range of research, span…" at bounding box center [504, 325] width 506 height 60
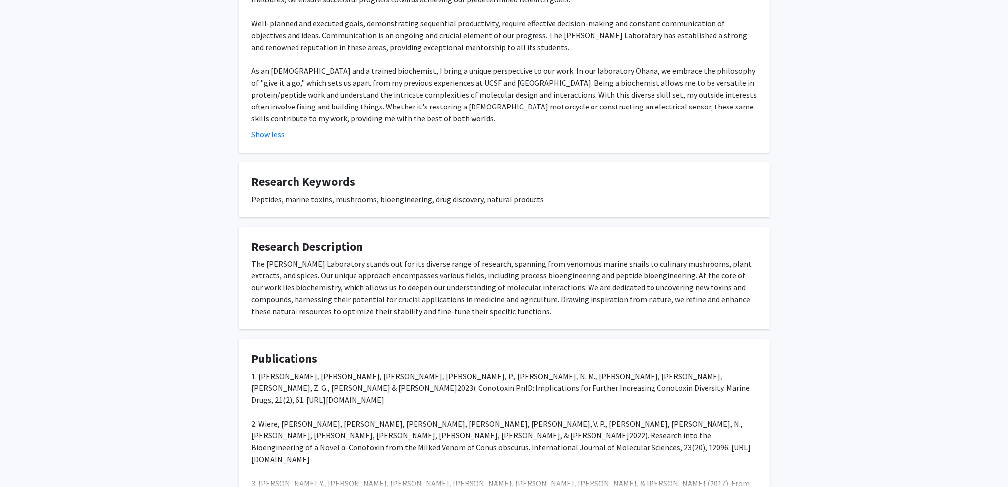
scroll to position [364, 0]
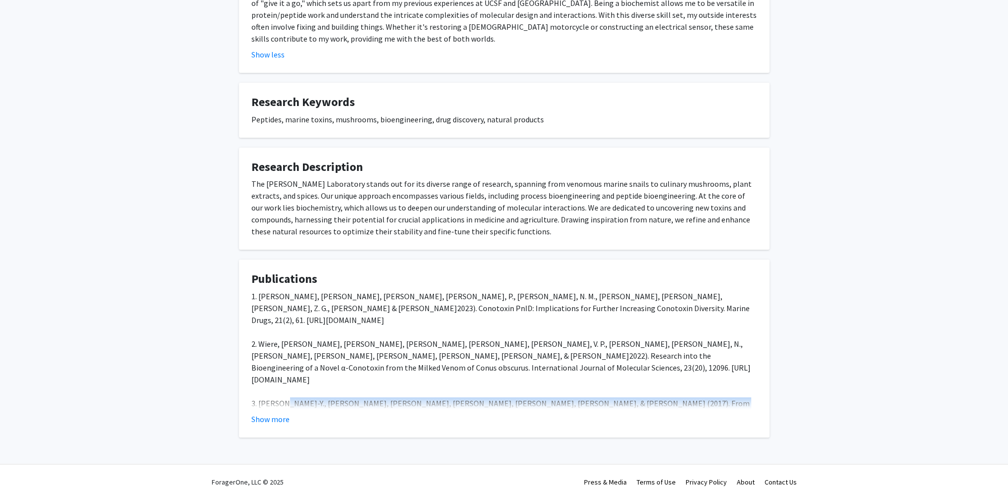
drag, startPoint x: 285, startPoint y: 368, endPoint x: 691, endPoint y: 372, distance: 405.6
click at [689, 372] on div "1. [PERSON_NAME], [PERSON_NAME], [PERSON_NAME], [PERSON_NAME], P., [PERSON_NAME…" at bounding box center [504, 404] width 506 height 226
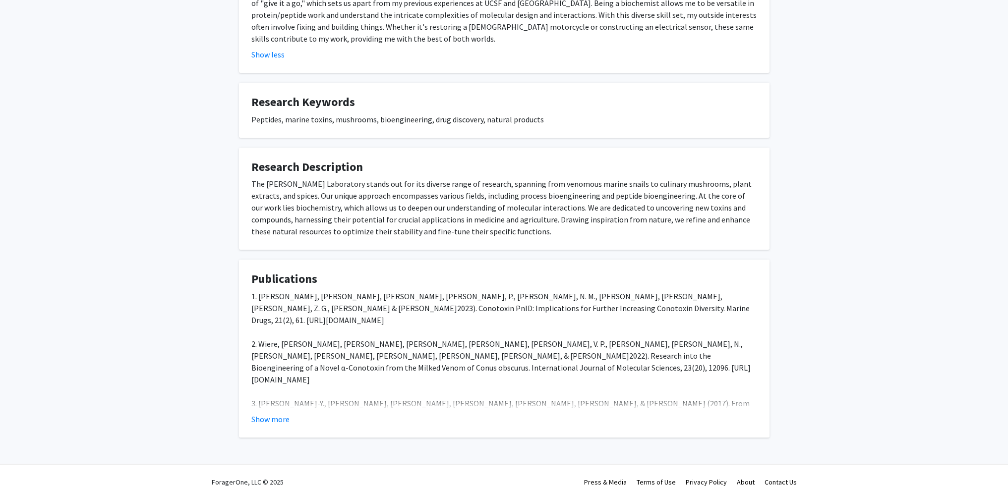
click at [711, 378] on div "1. [PERSON_NAME], [PERSON_NAME], [PERSON_NAME], [PERSON_NAME], P., [PERSON_NAME…" at bounding box center [504, 404] width 506 height 226
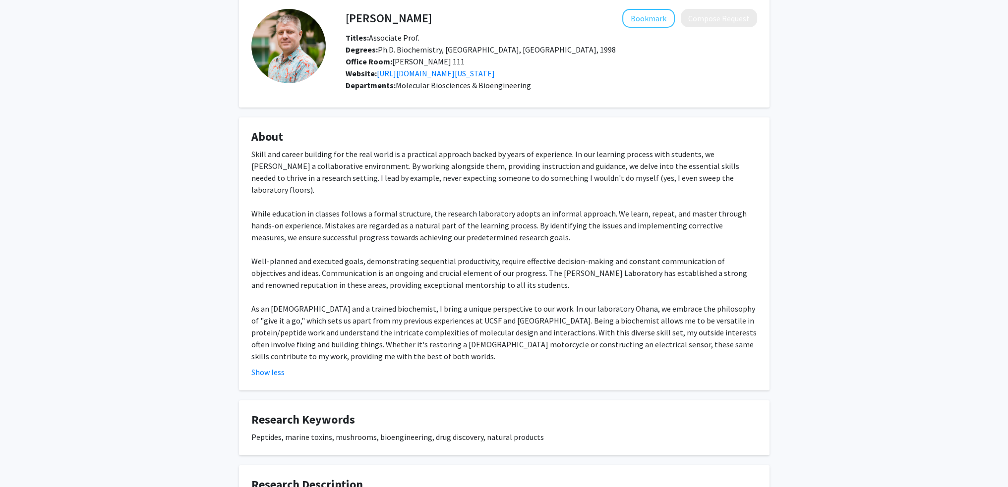
scroll to position [0, 0]
